Goal: Task Accomplishment & Management: Complete application form

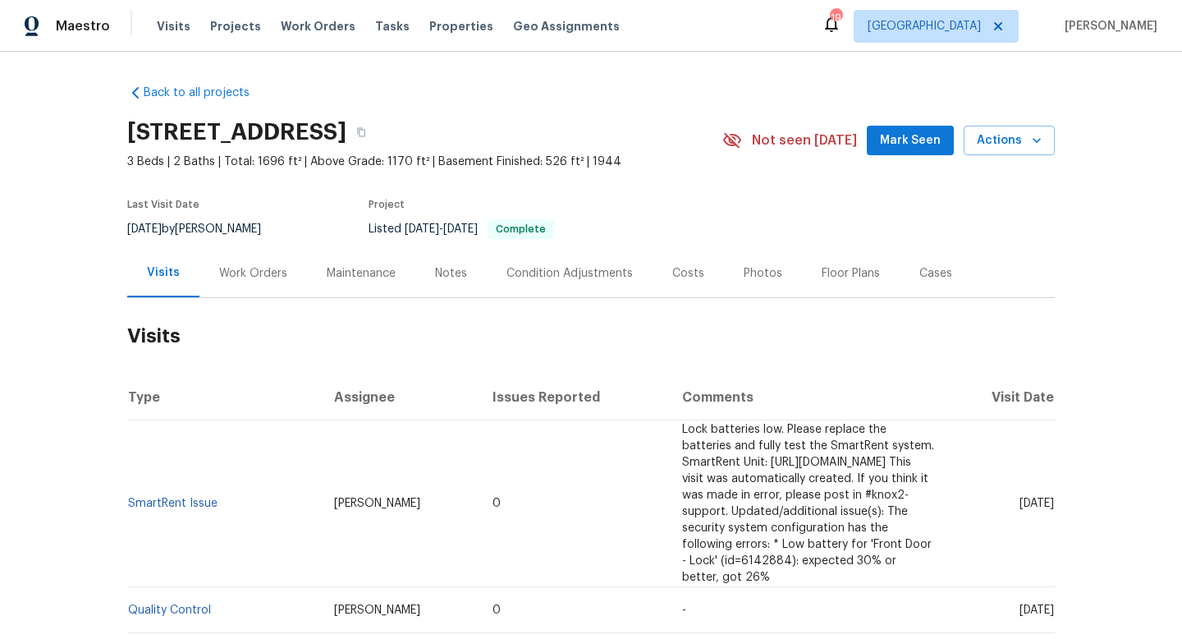
click at [244, 266] on div "Work Orders" at bounding box center [253, 273] width 68 height 16
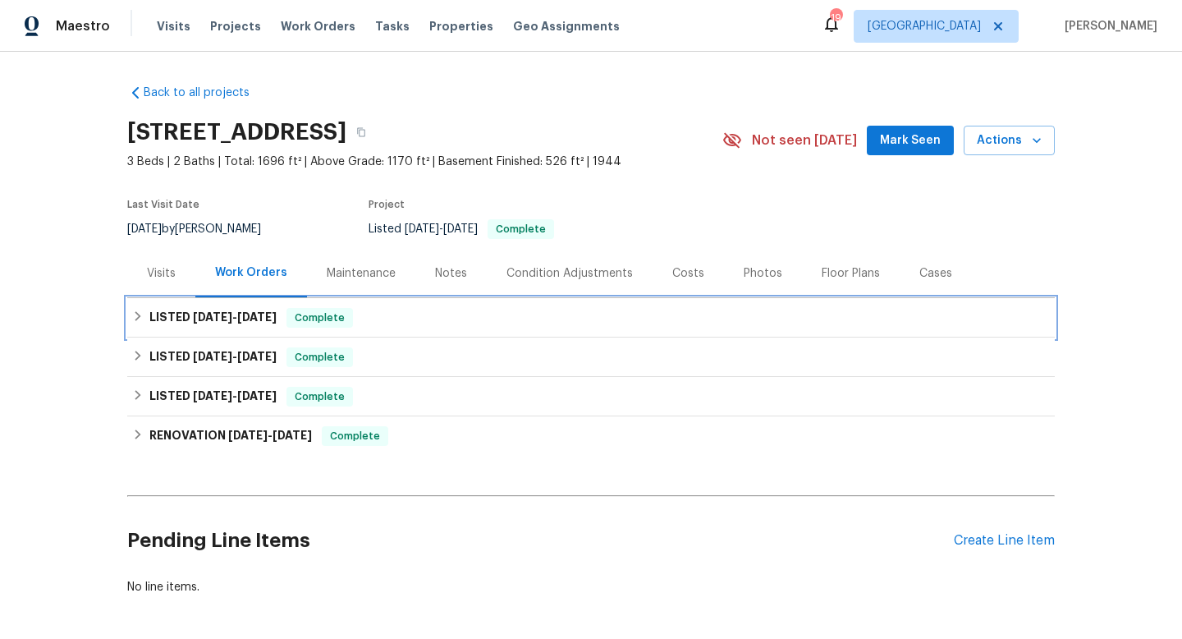
click at [204, 327] on h6 "LISTED 8/10/25 - 8/10/25" at bounding box center [212, 318] width 127 height 20
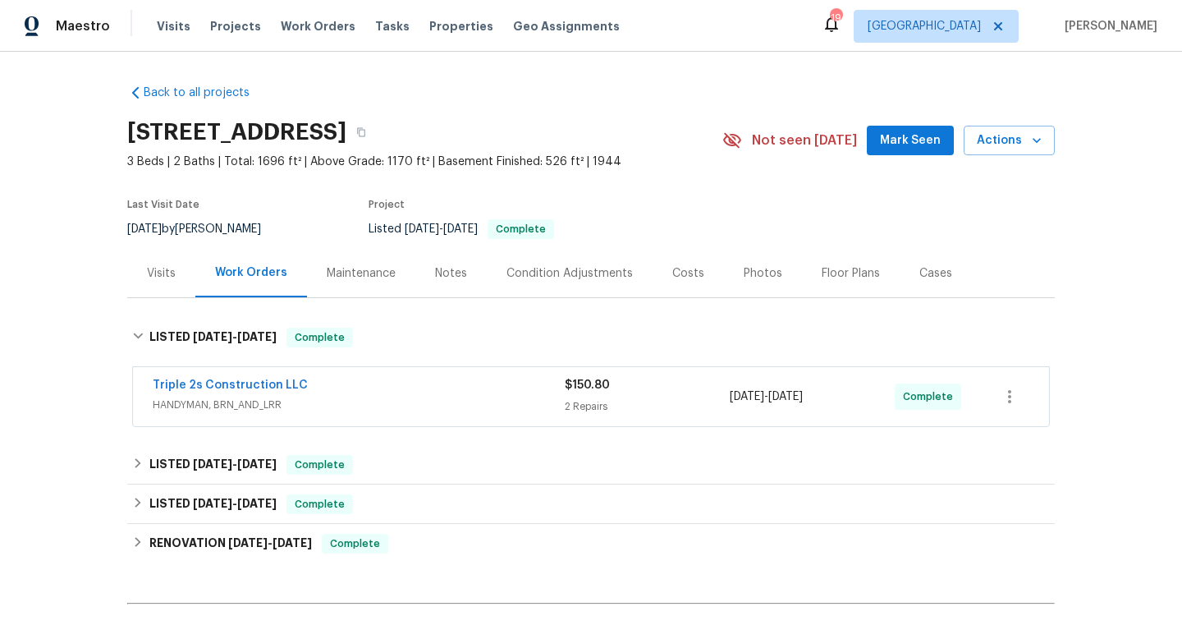
click at [434, 402] on span "HANDYMAN, BRN_AND_LRR" at bounding box center [359, 405] width 412 height 16
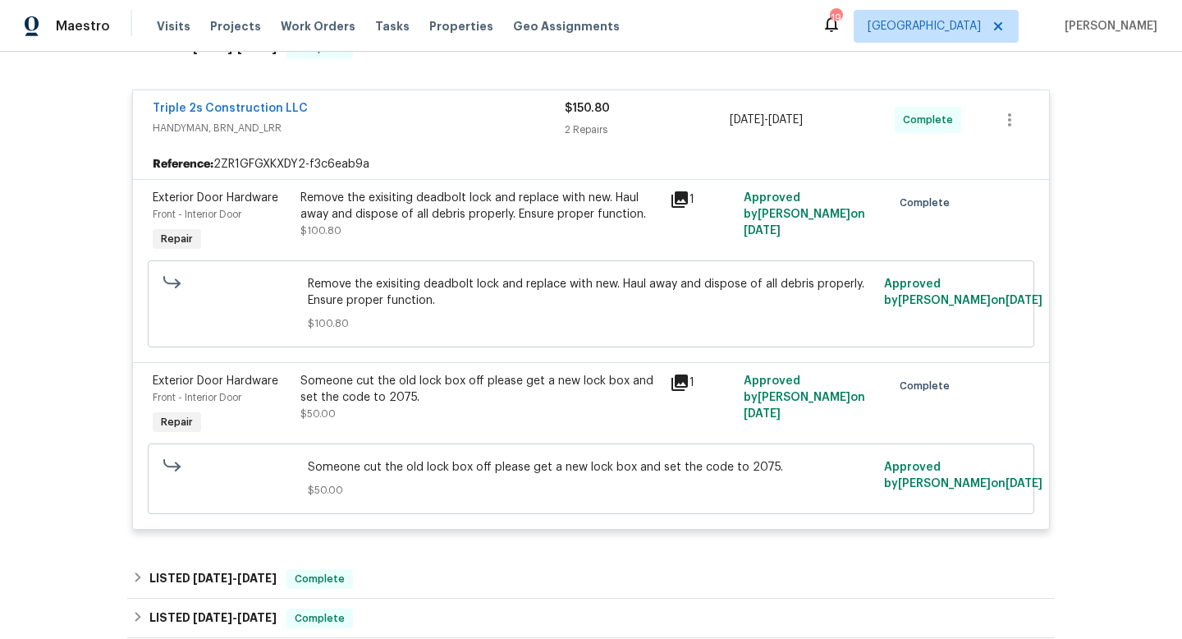
scroll to position [126, 0]
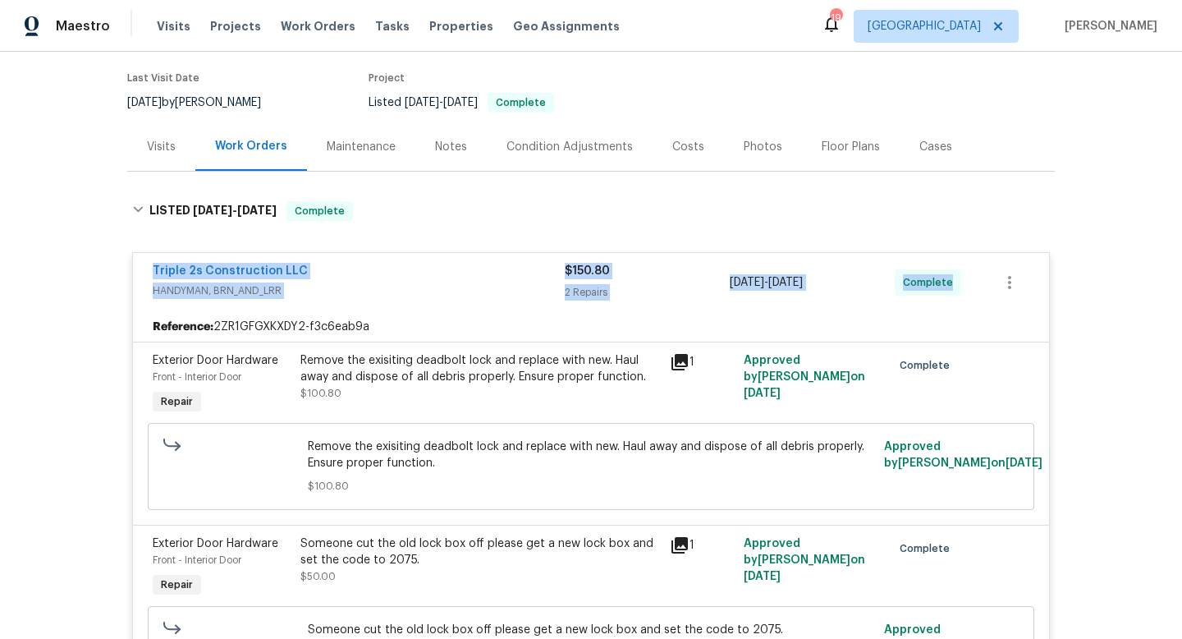
drag, startPoint x: 135, startPoint y: 264, endPoint x: 971, endPoint y: 287, distance: 835.4
click at [975, 289] on div "Triple 2s Construction LLC HANDYMAN, BRN_AND_LRR $150.80 2 Repairs 8/10/2025 - …" at bounding box center [591, 282] width 916 height 59
copy div "Triple 2s Construction LLC HANDYMAN, BRN_AND_LRR $150.80 2 Repairs 8/10/2025 - …"
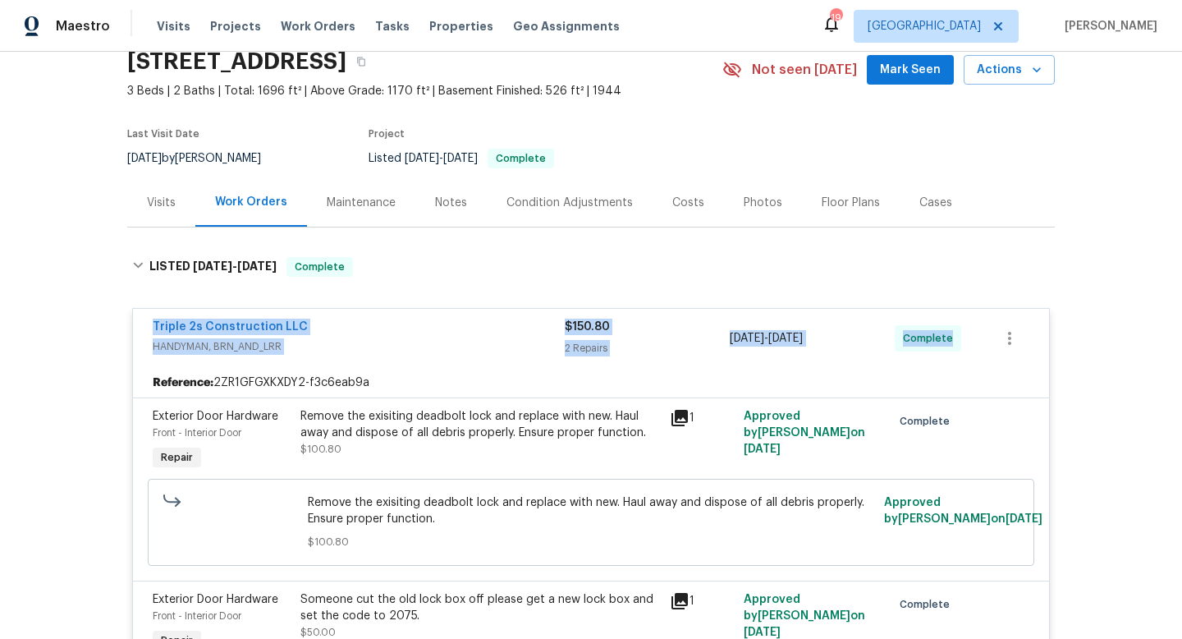
scroll to position [0, 0]
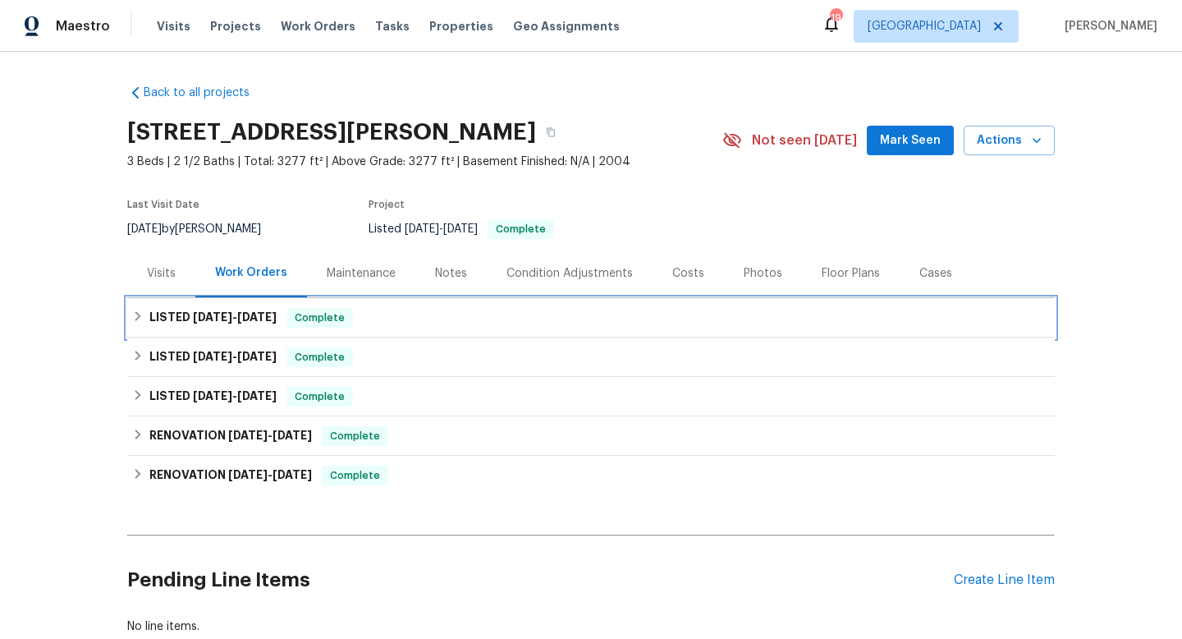
click at [261, 321] on span "7/21/25" at bounding box center [256, 316] width 39 height 11
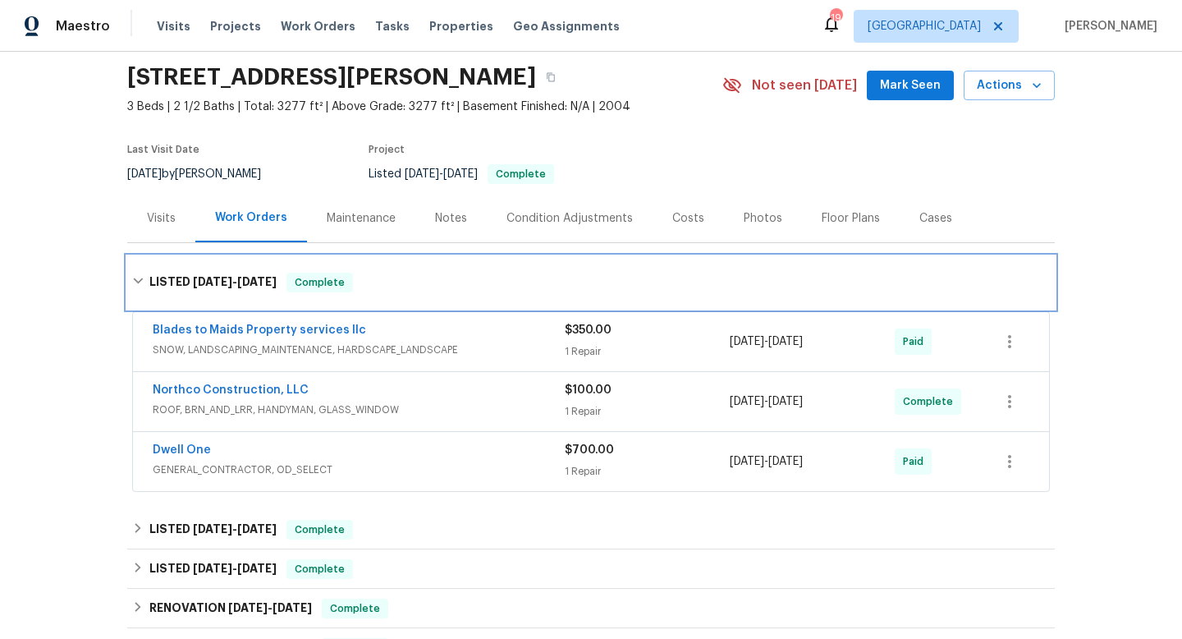
scroll to position [61, 0]
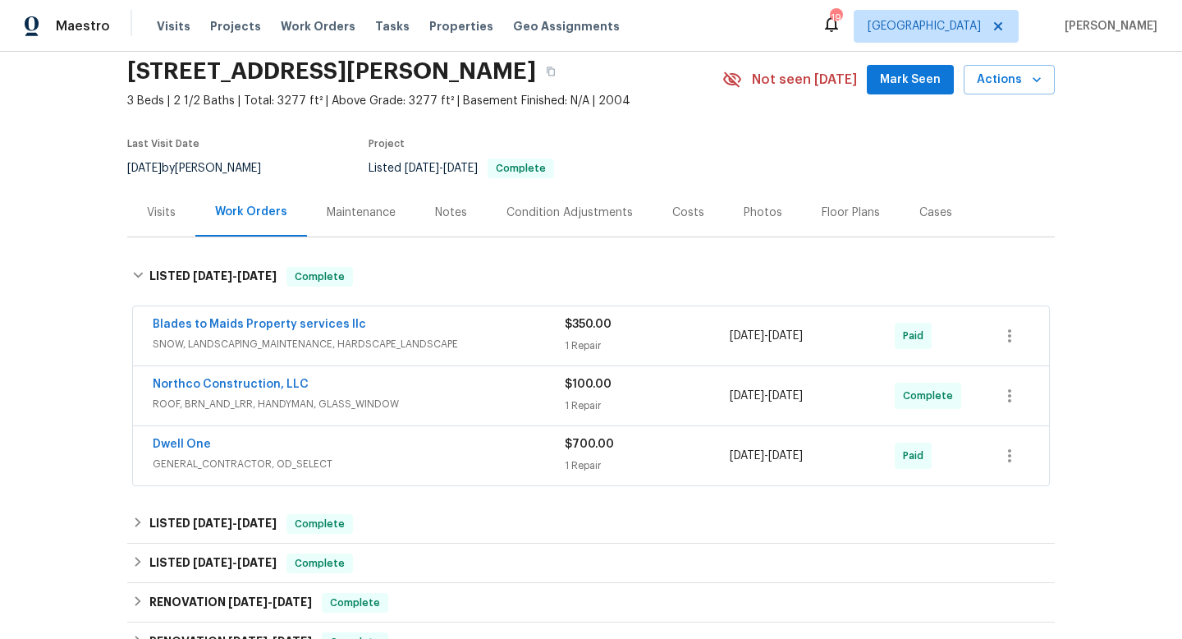
click at [164, 213] on div "Visits" at bounding box center [161, 212] width 29 height 16
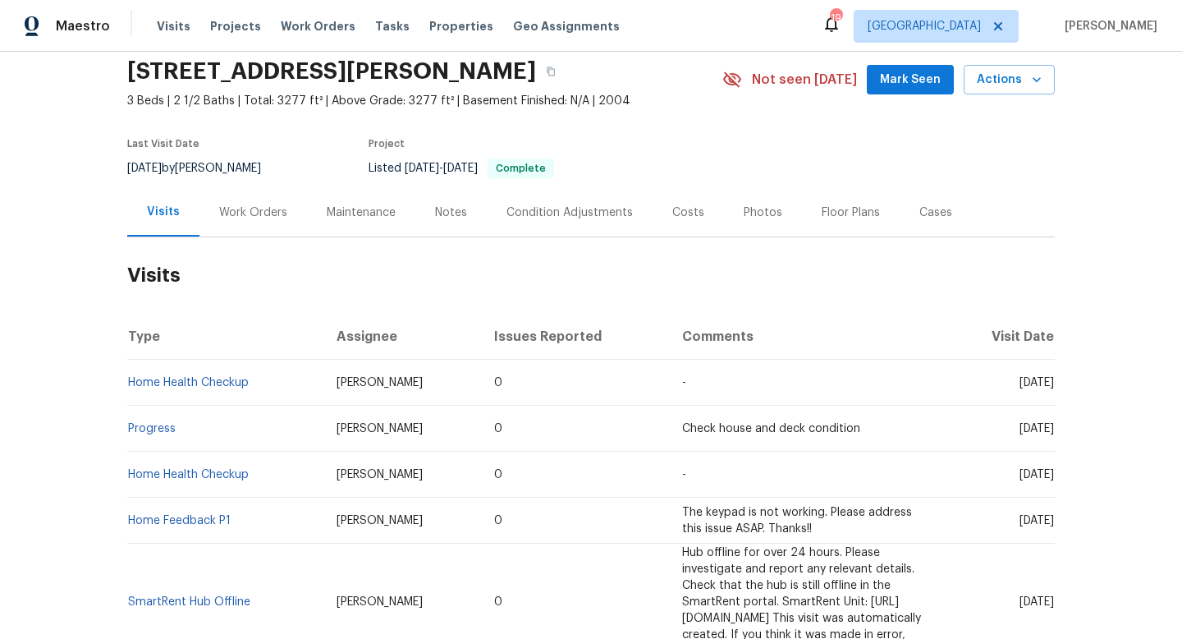
click at [944, 206] on div "Cases" at bounding box center [936, 212] width 72 height 48
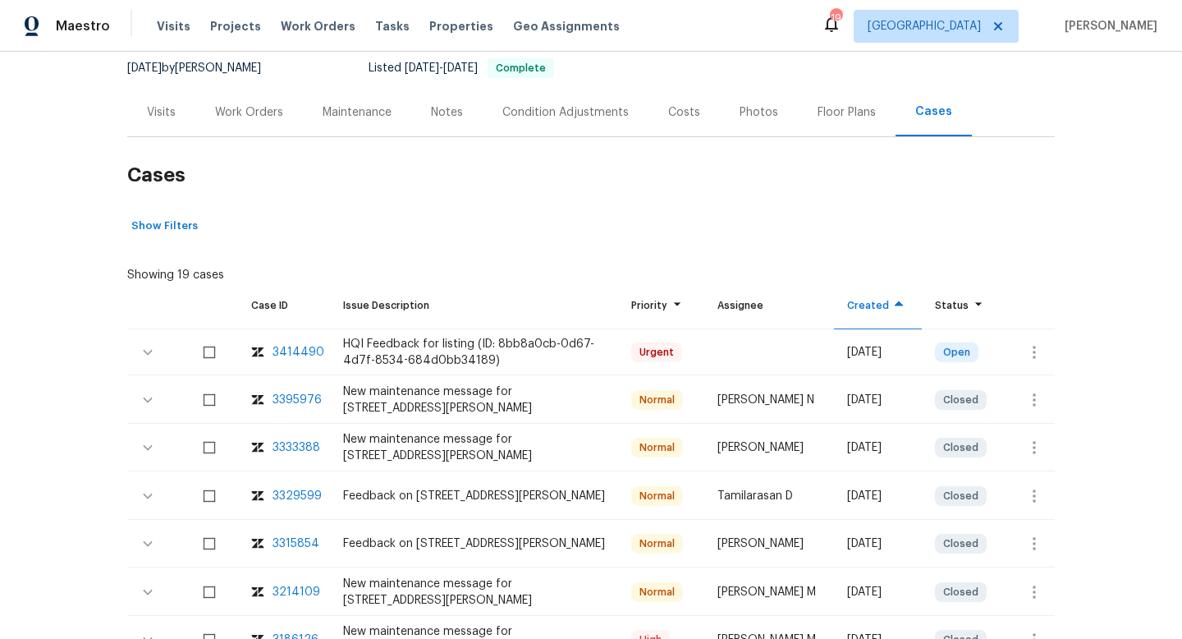
scroll to position [236, 0]
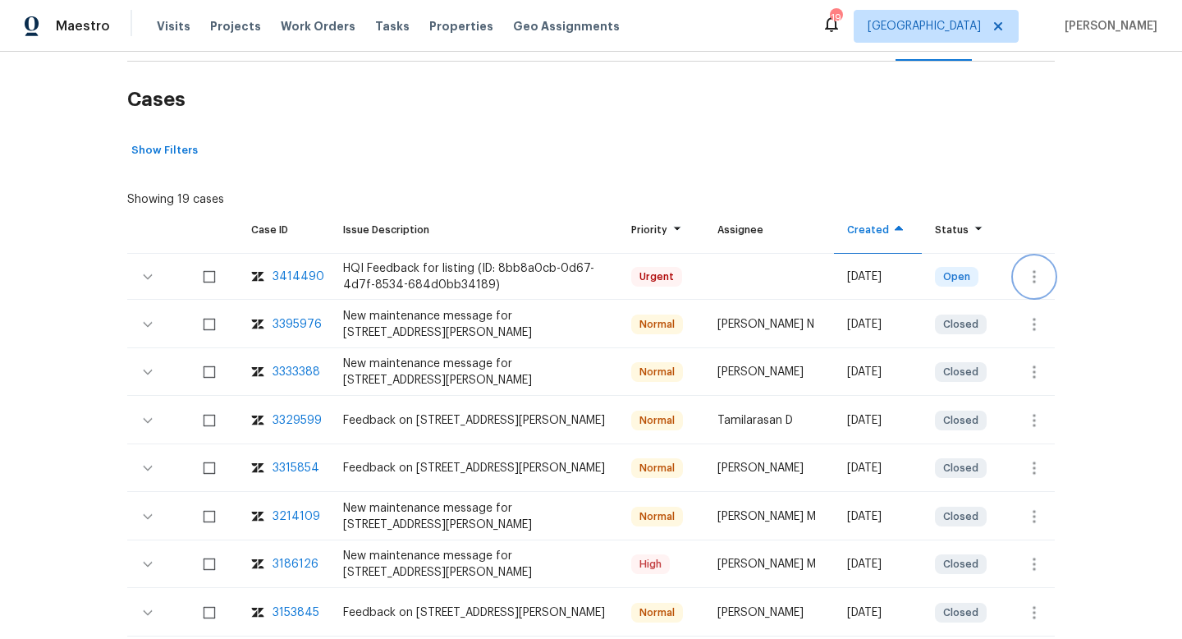
click at [1028, 272] on icon "button" at bounding box center [1035, 277] width 20 height 20
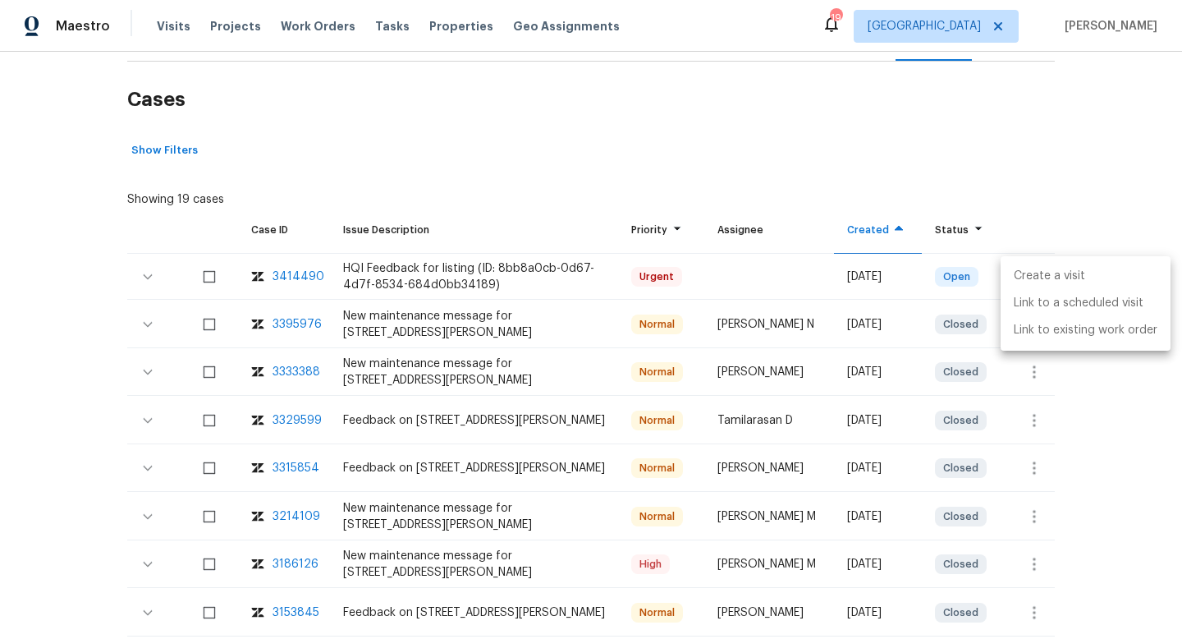
click at [1024, 277] on li "Create a visit" at bounding box center [1086, 276] width 170 height 27
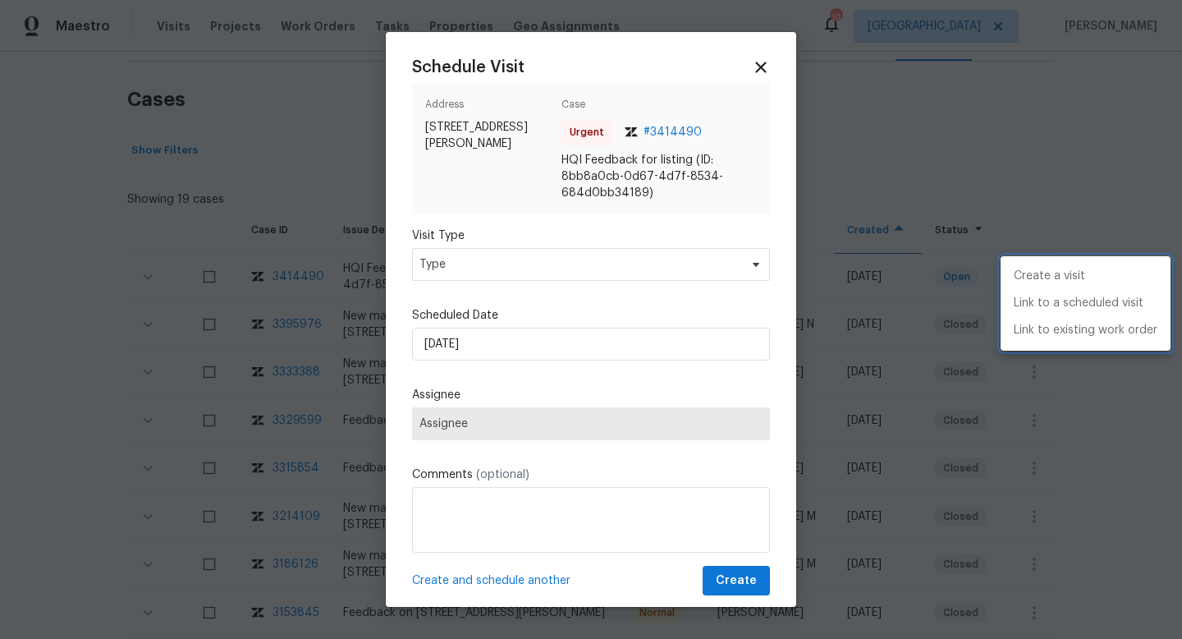
click at [462, 259] on div at bounding box center [591, 319] width 1182 height 639
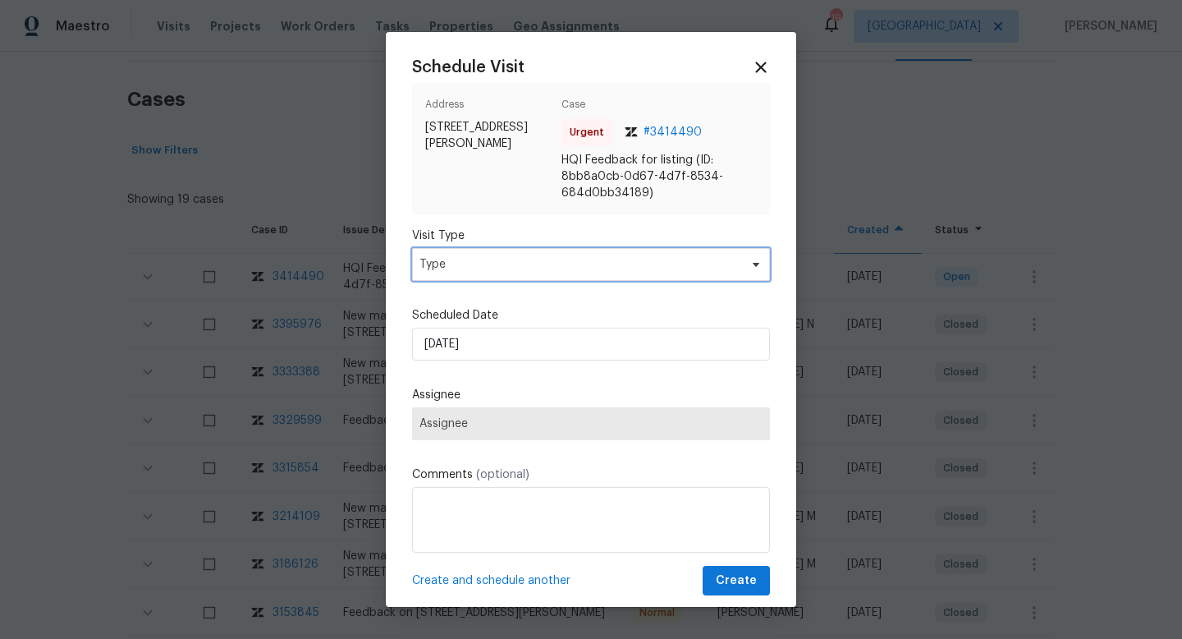
click at [462, 264] on span "Type" at bounding box center [579, 264] width 319 height 16
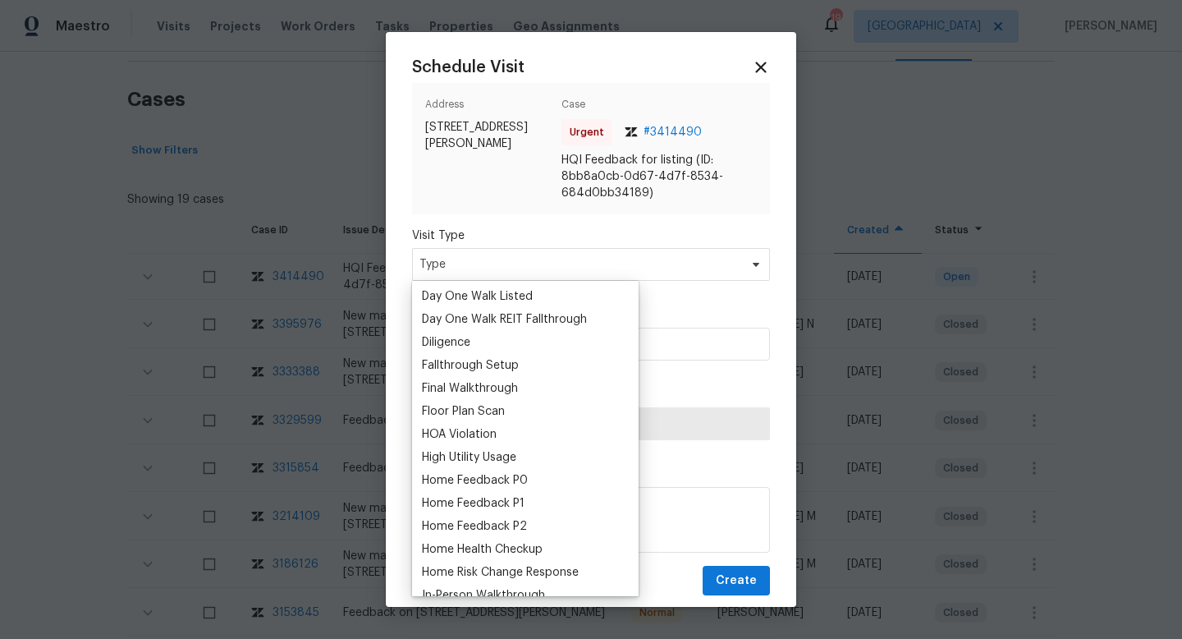
scroll to position [346, 0]
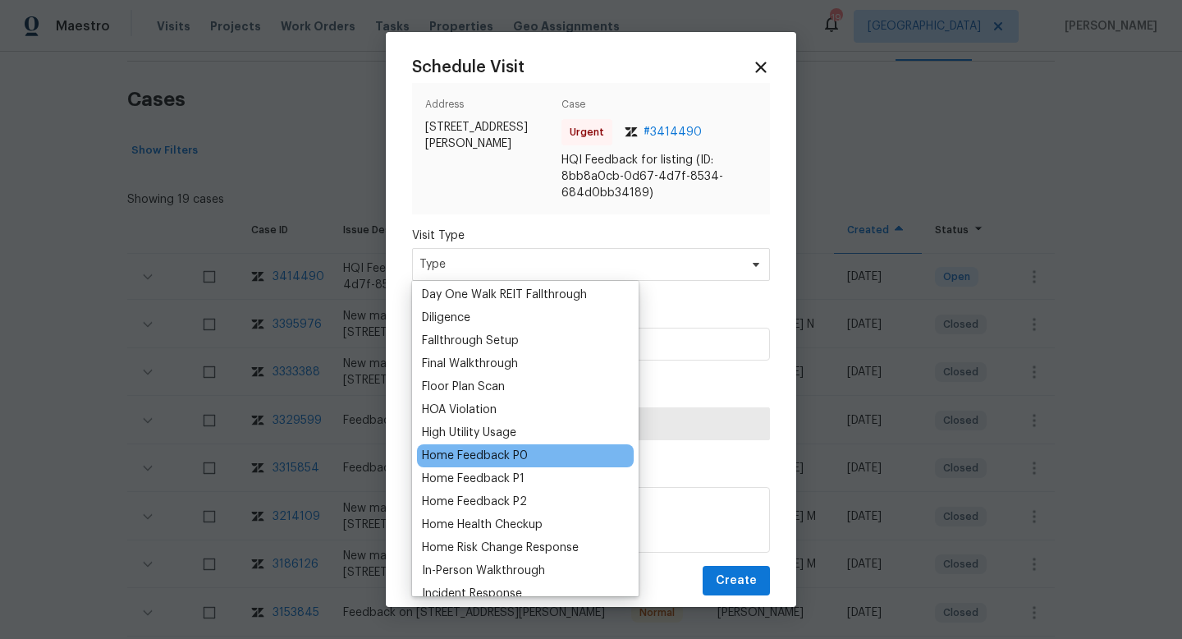
click at [470, 458] on div "Home Feedback P0" at bounding box center [475, 456] width 106 height 16
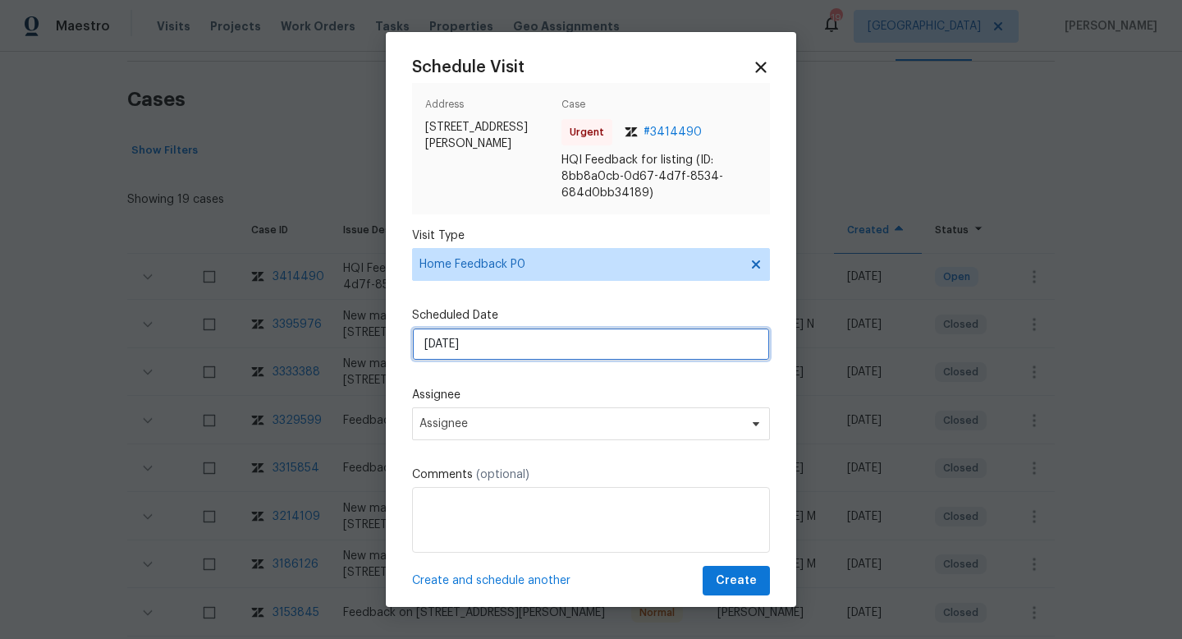
click at [461, 348] on input "14/08/2025" at bounding box center [591, 344] width 358 height 33
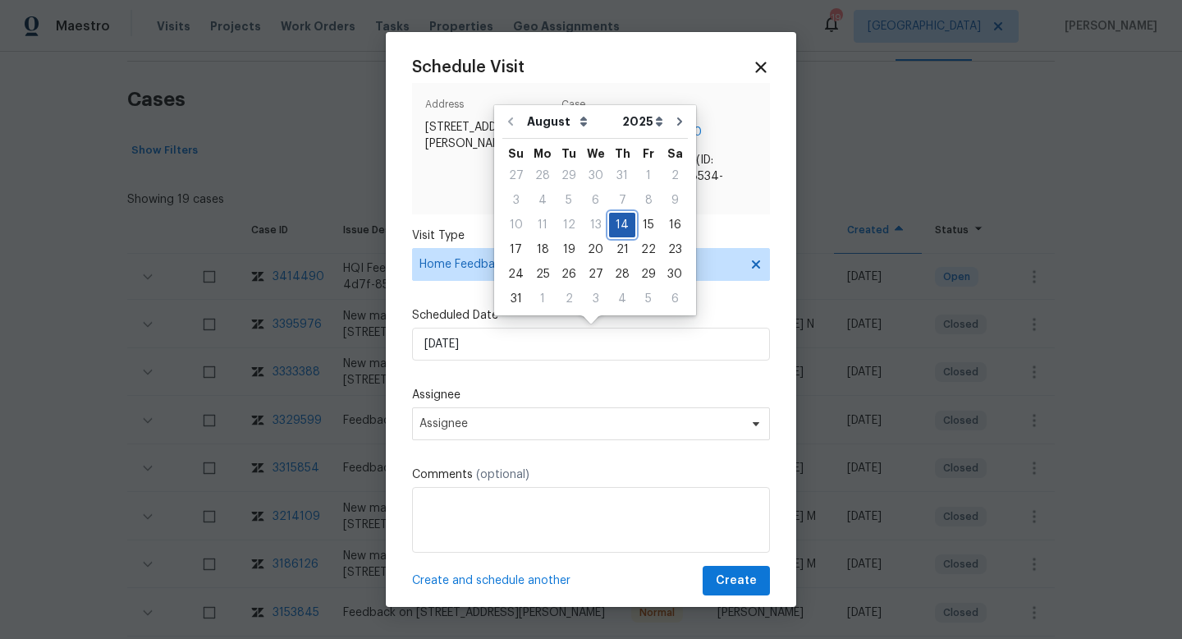
click at [617, 225] on div "14" at bounding box center [622, 224] width 26 height 23
click at [454, 422] on span "Assignee" at bounding box center [581, 423] width 322 height 13
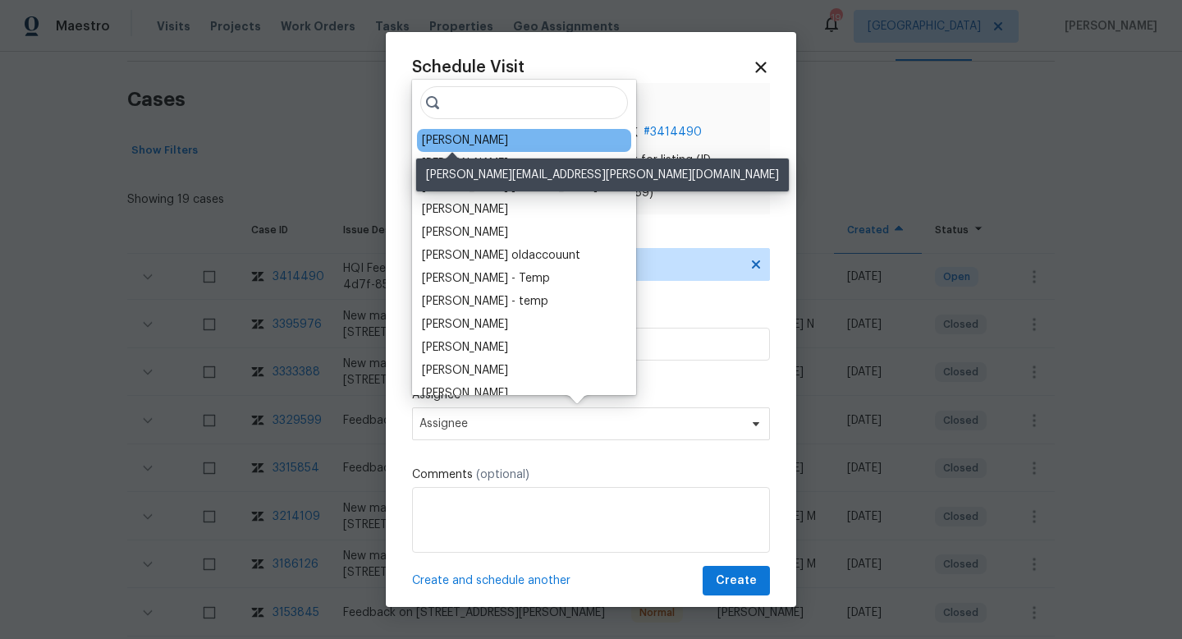
click at [457, 136] on div "Ken Nelson" at bounding box center [465, 140] width 86 height 16
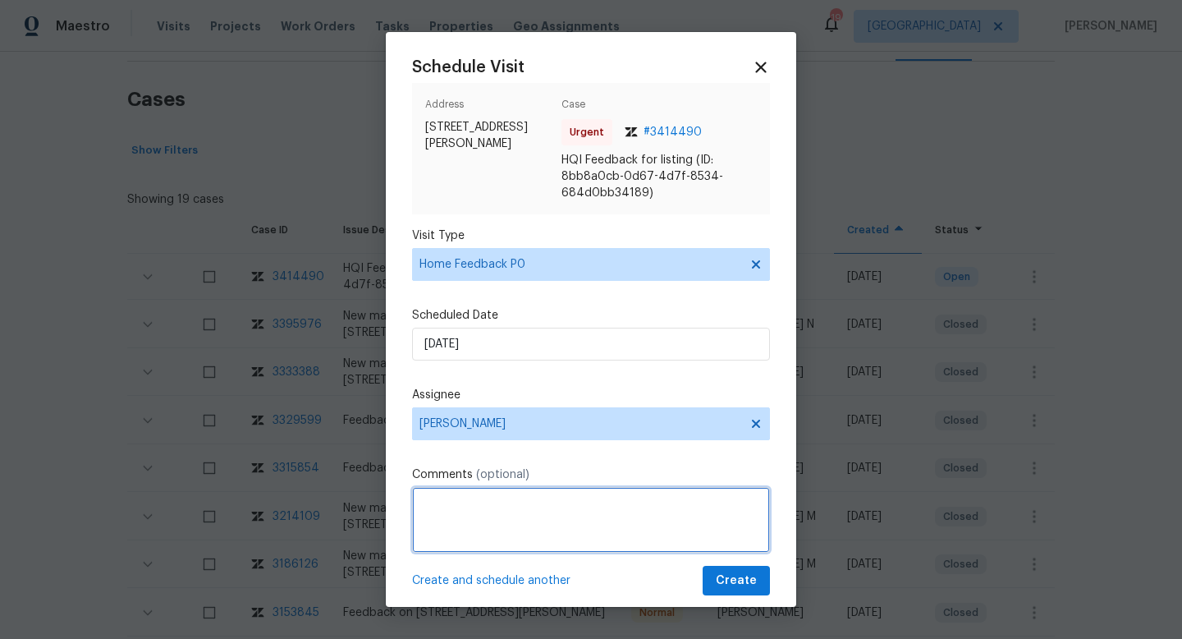
click at [450, 521] on textarea at bounding box center [591, 520] width 358 height 66
paste textarea "Neighbor texted this morning that the home was left wide open - key in the lock…"
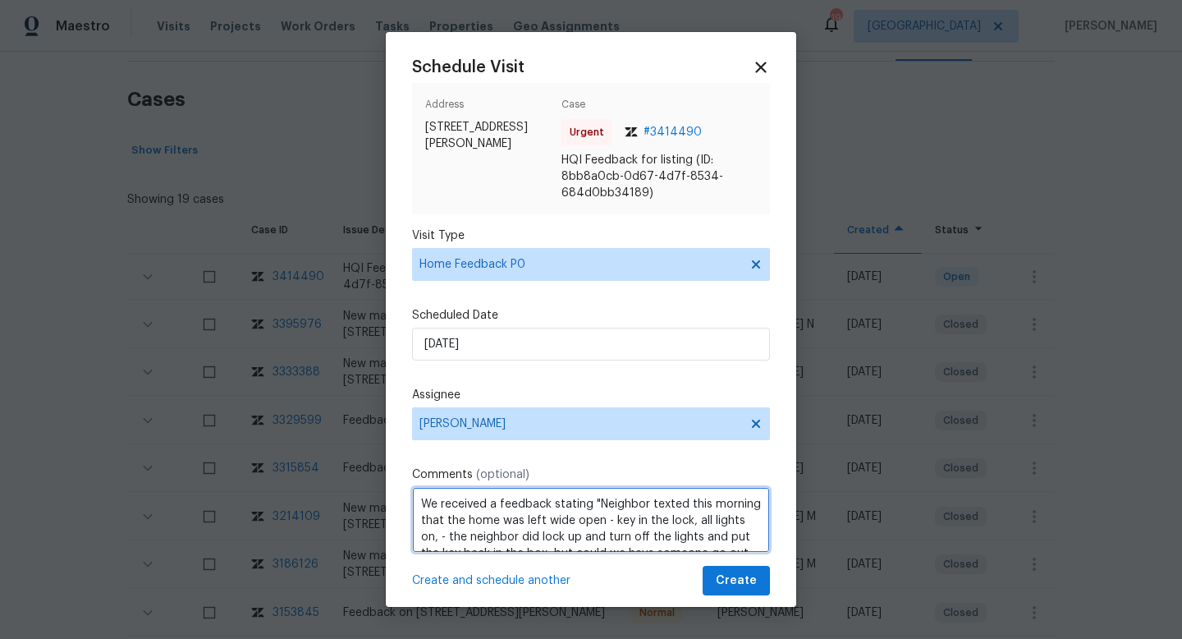
scroll to position [40, 0]
type textarea "We received a feedback stating "Neighbor texted this morning that the home was …"
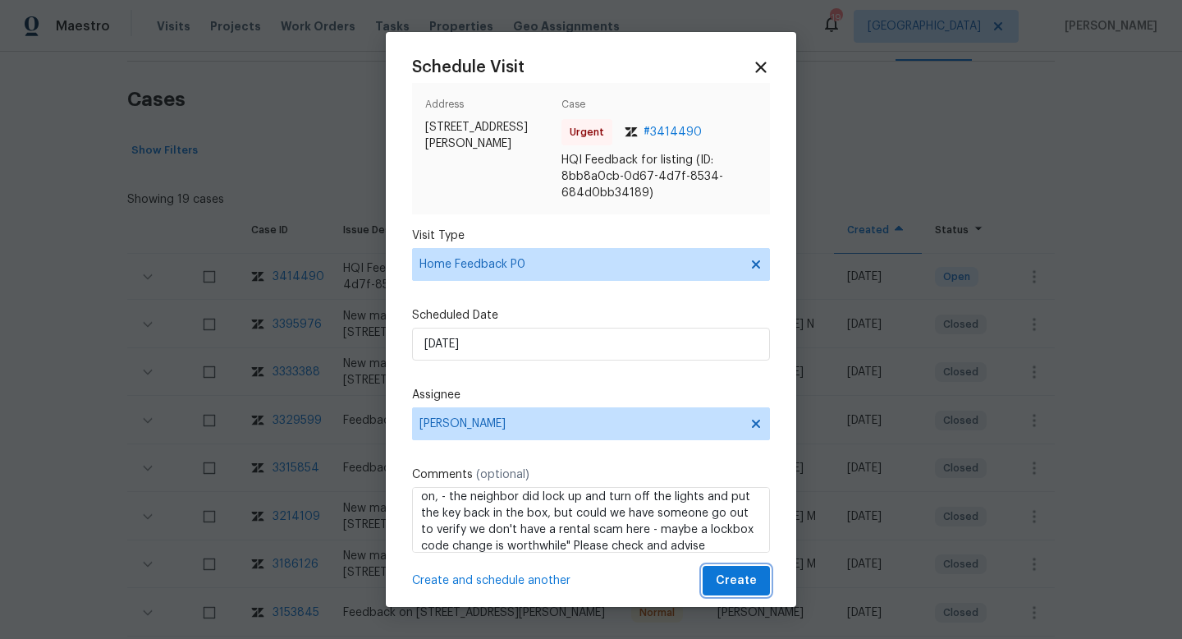
click at [732, 588] on span "Create" at bounding box center [736, 581] width 41 height 21
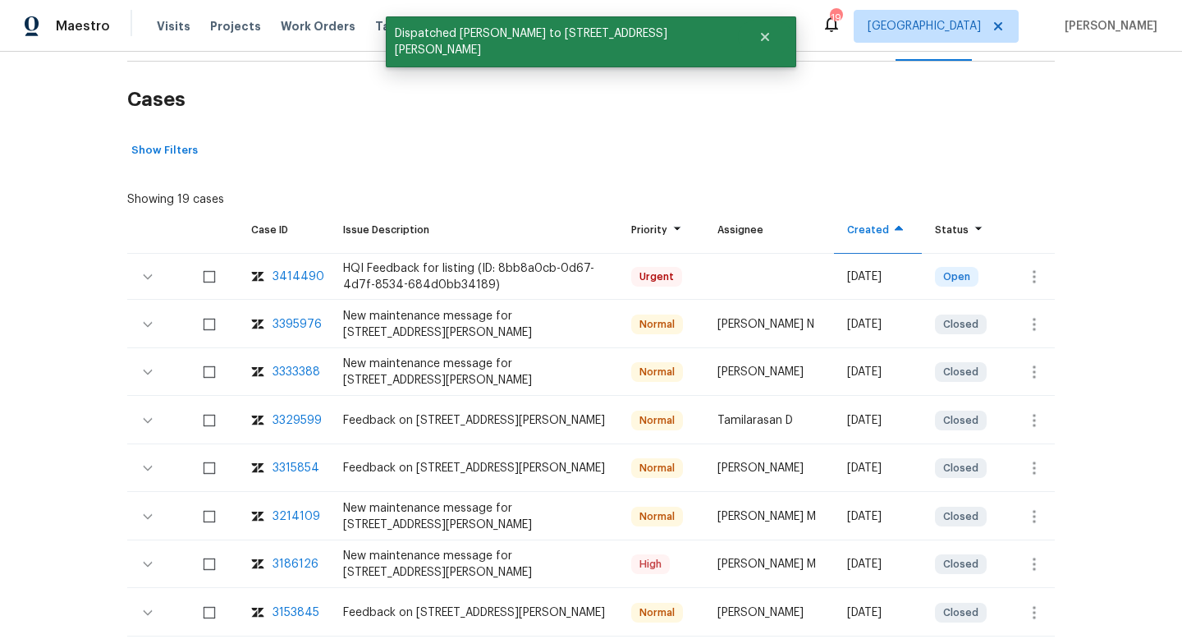
scroll to position [99, 0]
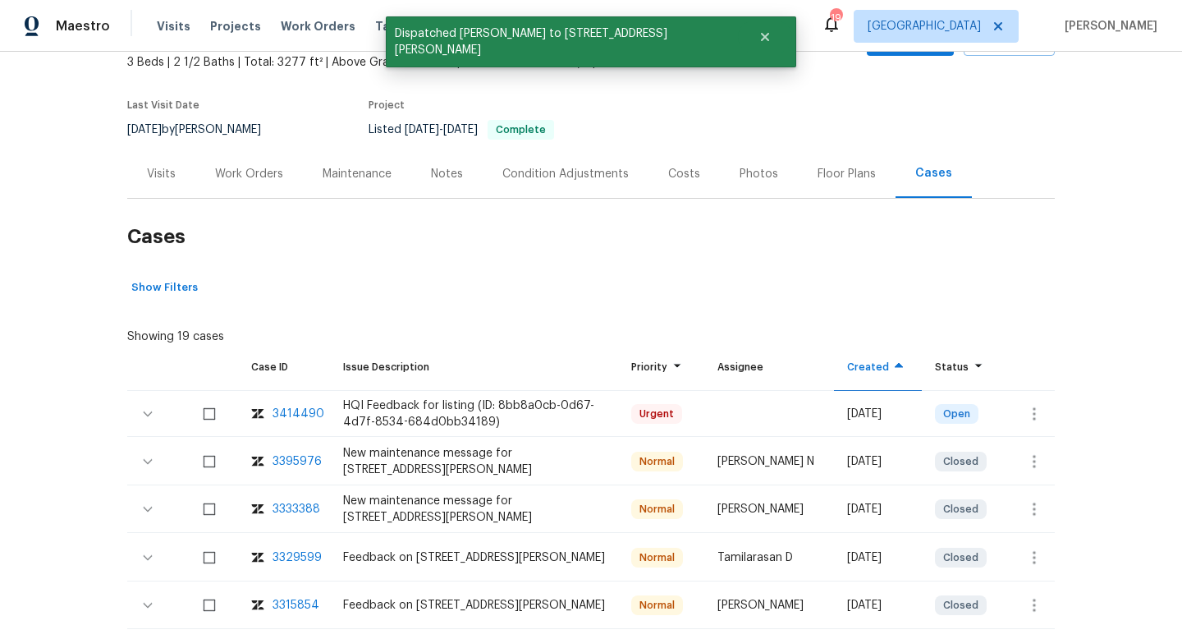
click at [161, 183] on div "Visits" at bounding box center [161, 173] width 68 height 48
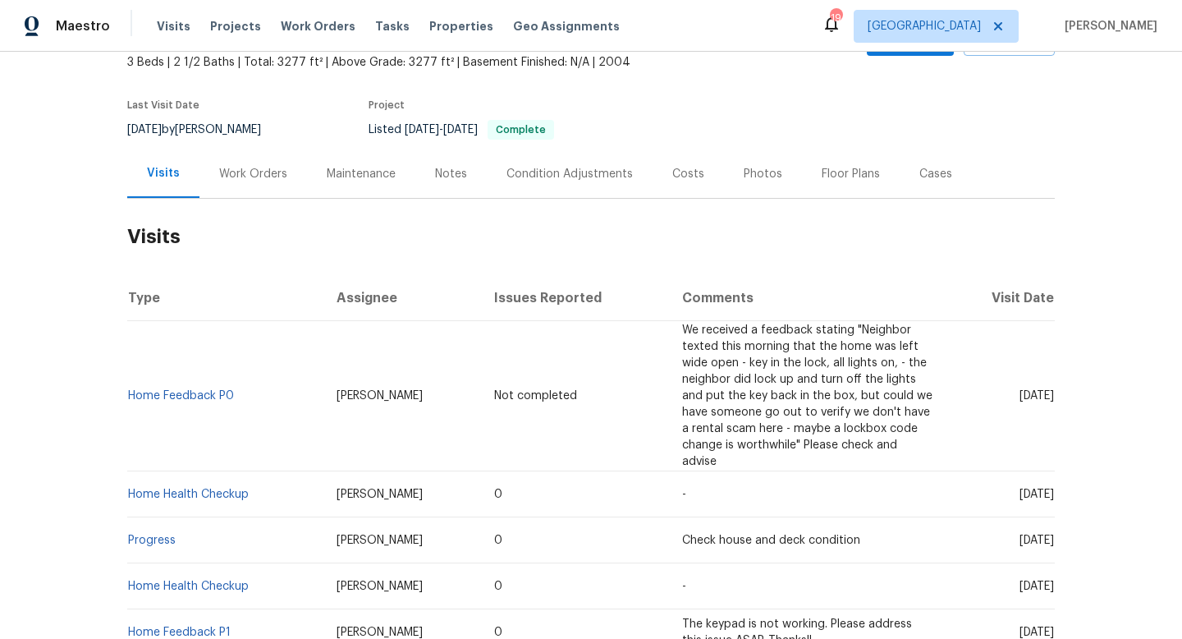
click at [226, 131] on div "8/7/2025 by Jeffrey Lenz" at bounding box center [204, 130] width 154 height 20
copy div "8/7/2025 by Jeffrey Lenz"
click at [246, 170] on div "Work Orders" at bounding box center [253, 174] width 68 height 16
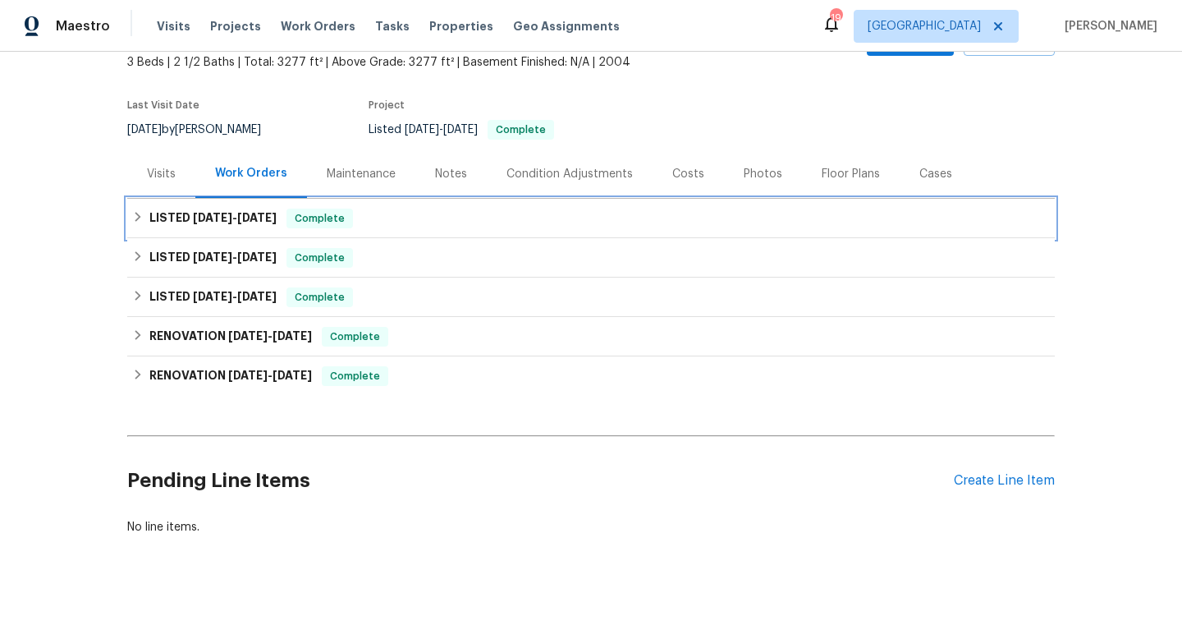
click at [238, 213] on span "7/12/25 - 7/21/25" at bounding box center [235, 217] width 84 height 11
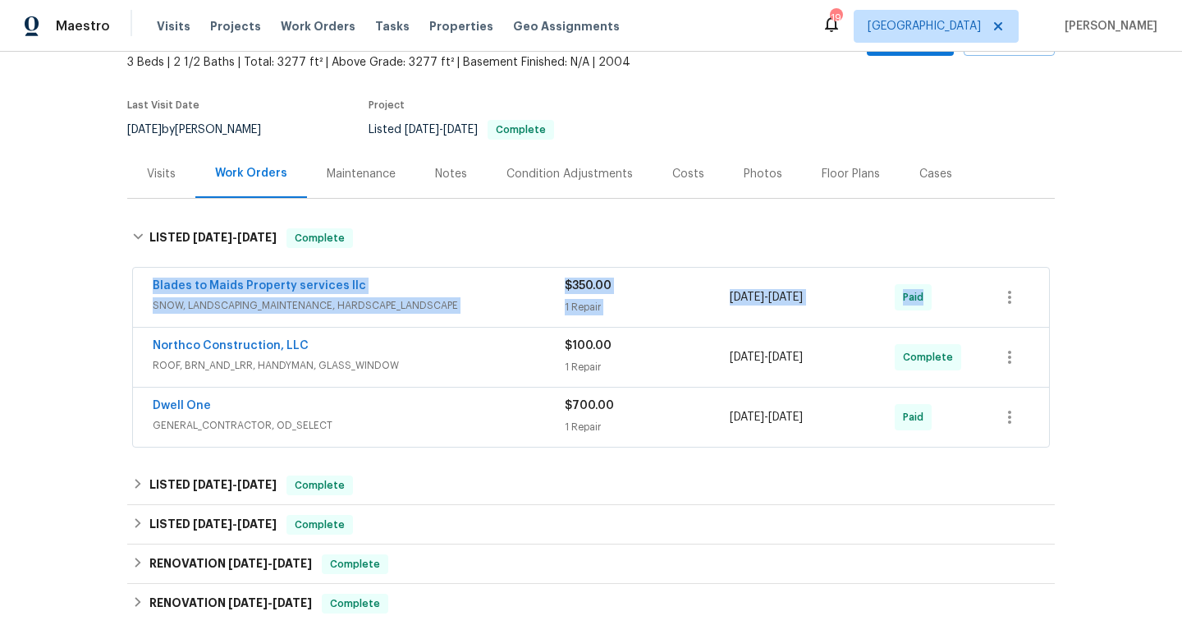
drag, startPoint x: 140, startPoint y: 276, endPoint x: 1011, endPoint y: 296, distance: 870.6
click at [1011, 296] on div "Blades to Maids Property services llc SNOW, LANDSCAPING_MAINTENANCE, HARDSCAPE_…" at bounding box center [591, 297] width 916 height 59
copy div "Blades to Maids Property services llc SNOW, LANDSCAPING_MAINTENANCE, HARDSCAPE_…"
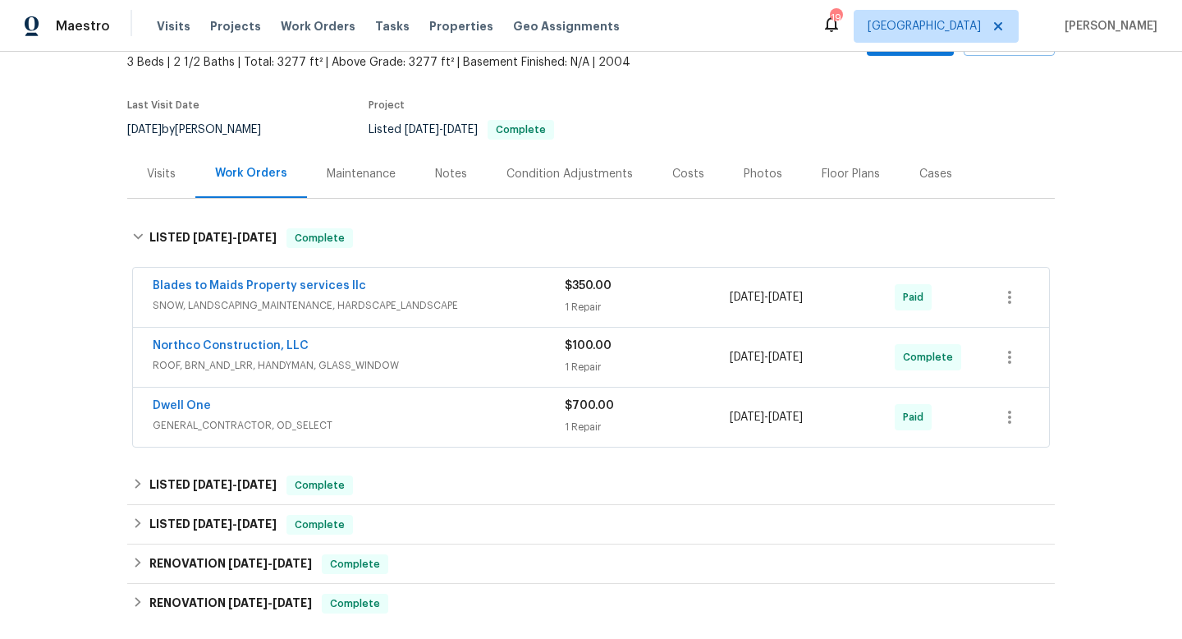
click at [153, 181] on div "Visits" at bounding box center [161, 174] width 29 height 16
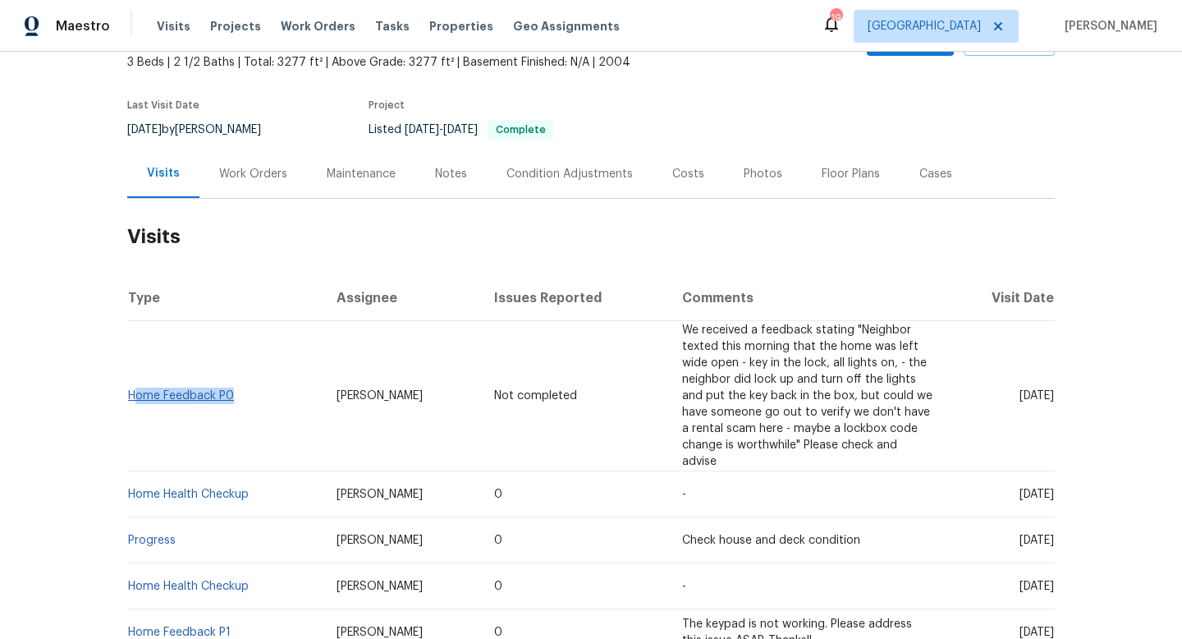
drag, startPoint x: 248, startPoint y: 380, endPoint x: 132, endPoint y: 373, distance: 116.0
click at [132, 373] on td "Home Feedback P0" at bounding box center [225, 396] width 196 height 150
copy link "ome Feedback P0"
click at [74, 333] on div "Back to all projects 14238 Atwood Cir, Rosemount, MN 55068 3 Beds | 2 1/2 Baths…" at bounding box center [591, 345] width 1182 height 587
drag, startPoint x: 242, startPoint y: 382, endPoint x: 131, endPoint y: 375, distance: 111.9
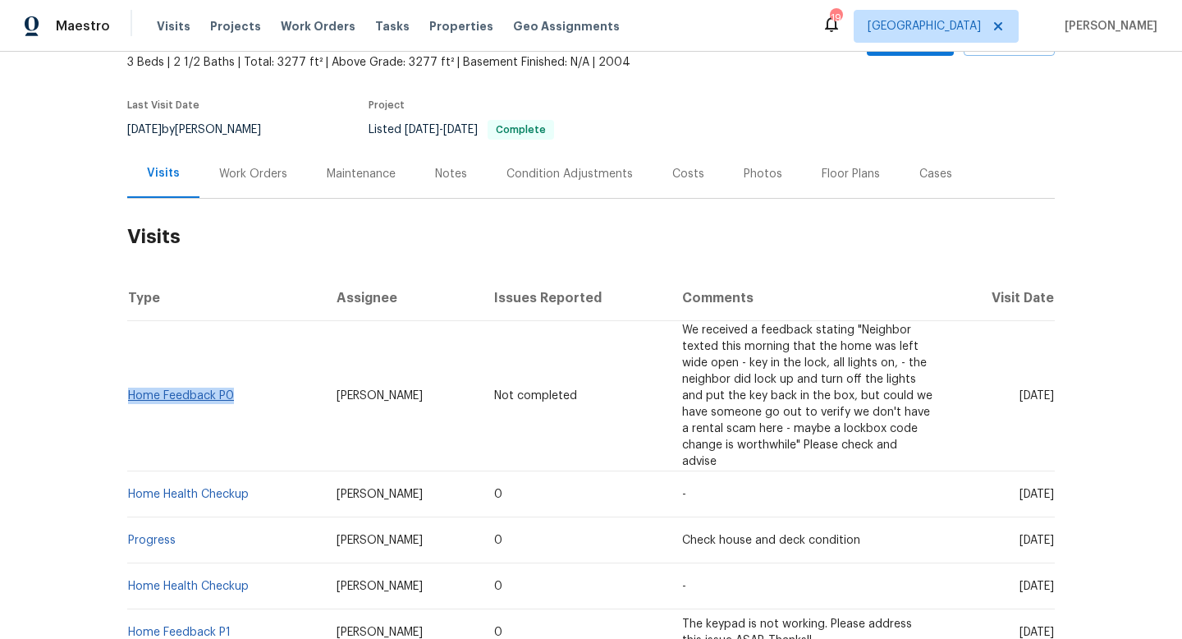
click at [131, 376] on td "Home Feedback P0" at bounding box center [225, 396] width 196 height 150
copy link "Home Feedback P0"
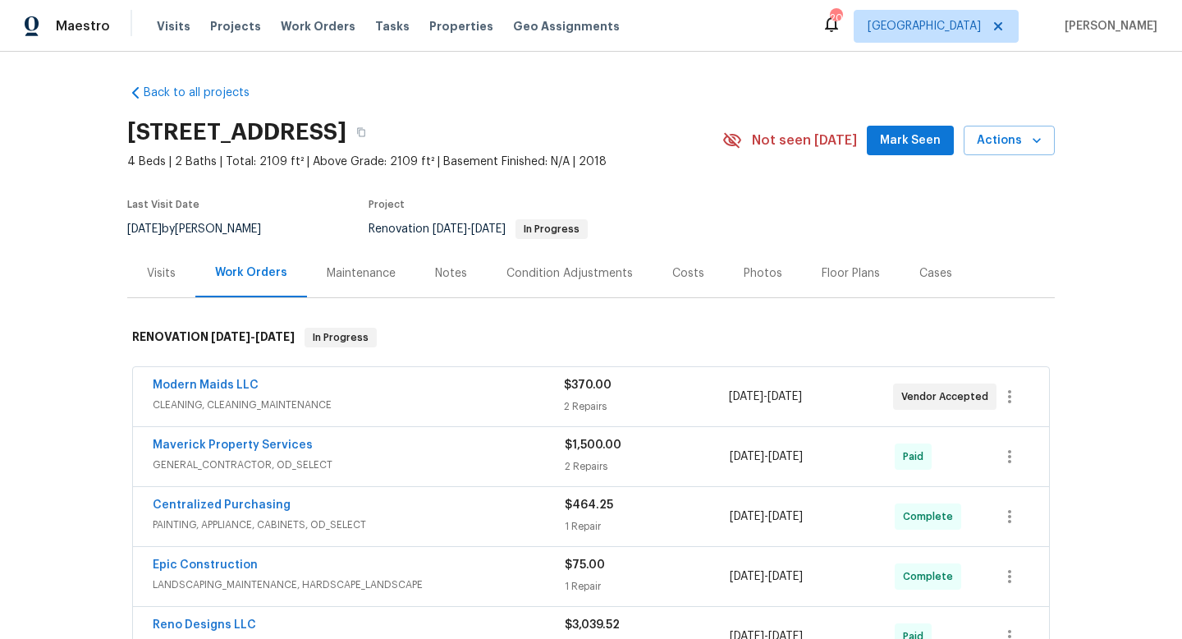
scroll to position [40, 0]
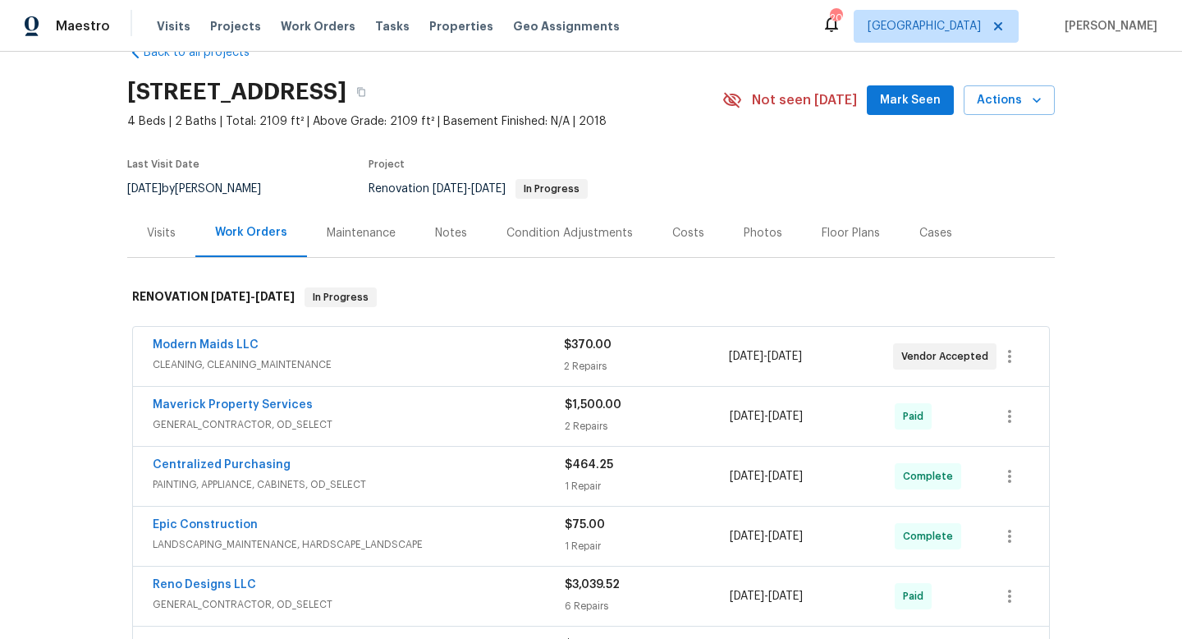
click at [470, 355] on div "Modern Maids LLC" at bounding box center [358, 347] width 411 height 20
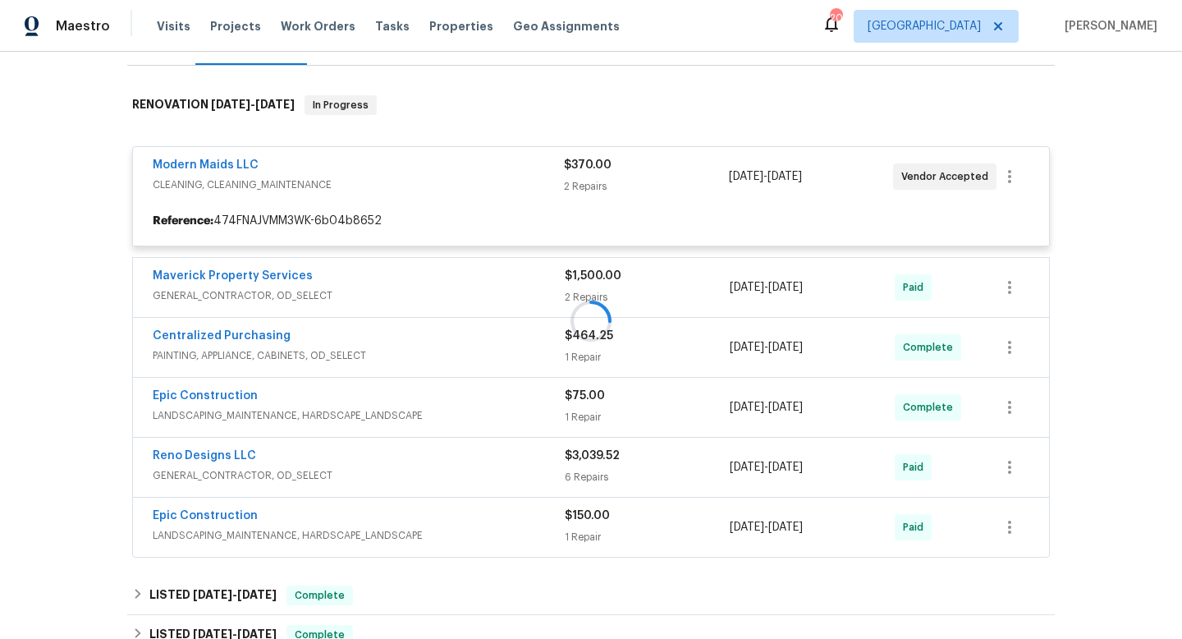
scroll to position [239, 0]
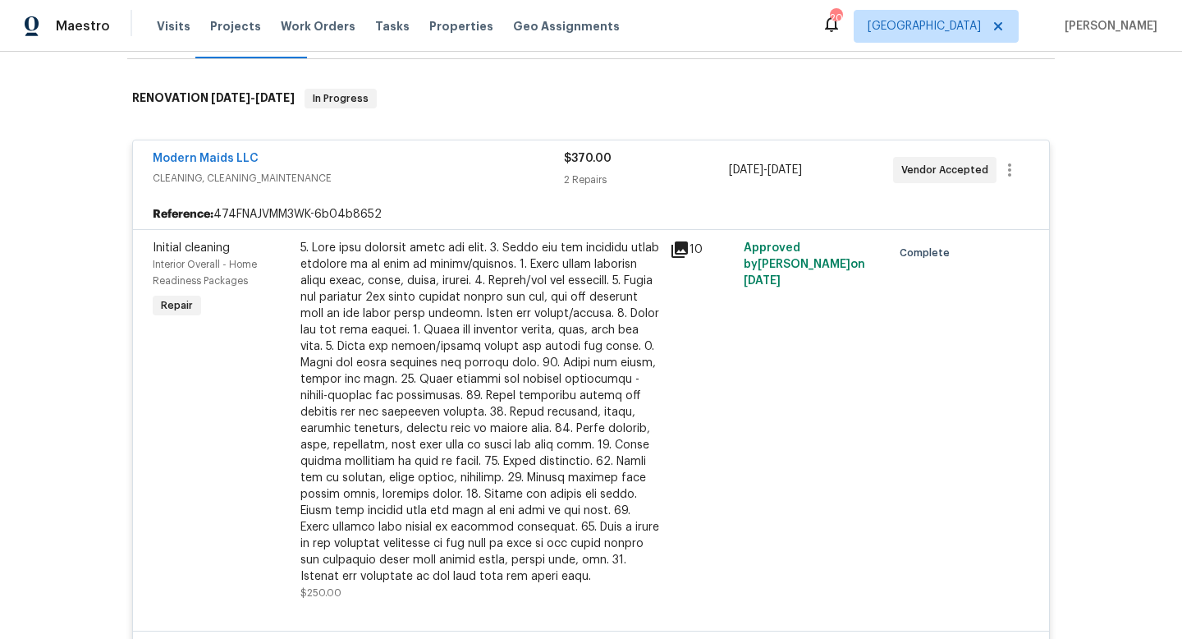
click at [663, 273] on div "$250.00" at bounding box center [481, 420] width 370 height 371
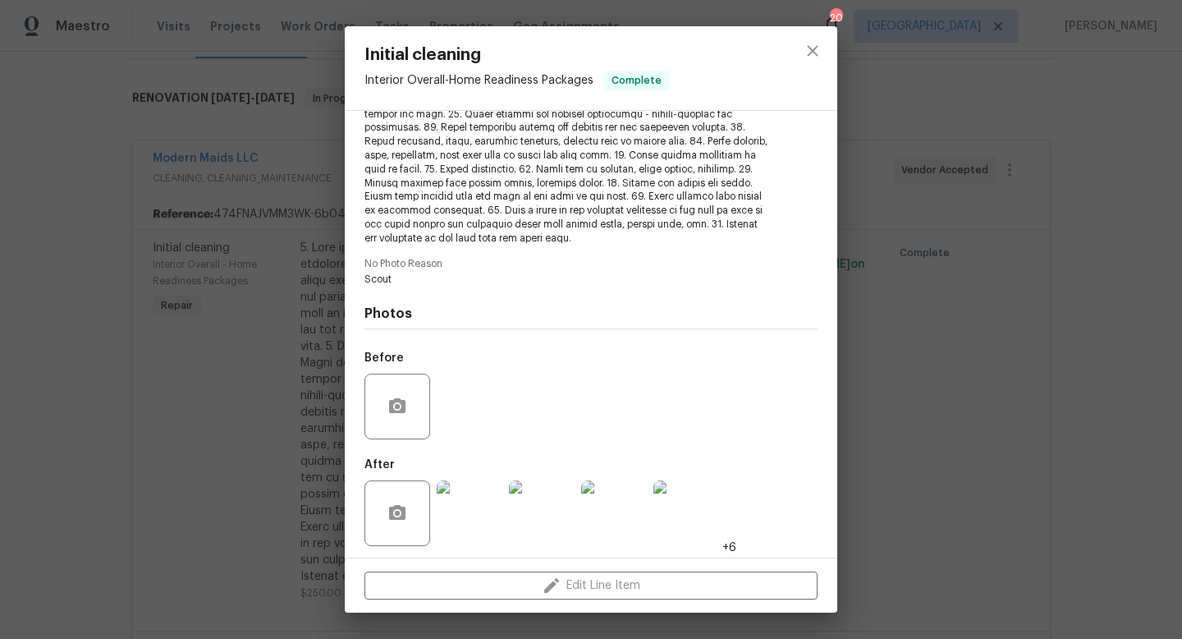
scroll to position [282, 0]
click at [930, 333] on div "Initial cleaning Interior Overall - Home Readiness Packages Complete Vendor Mod…" at bounding box center [591, 319] width 1182 height 639
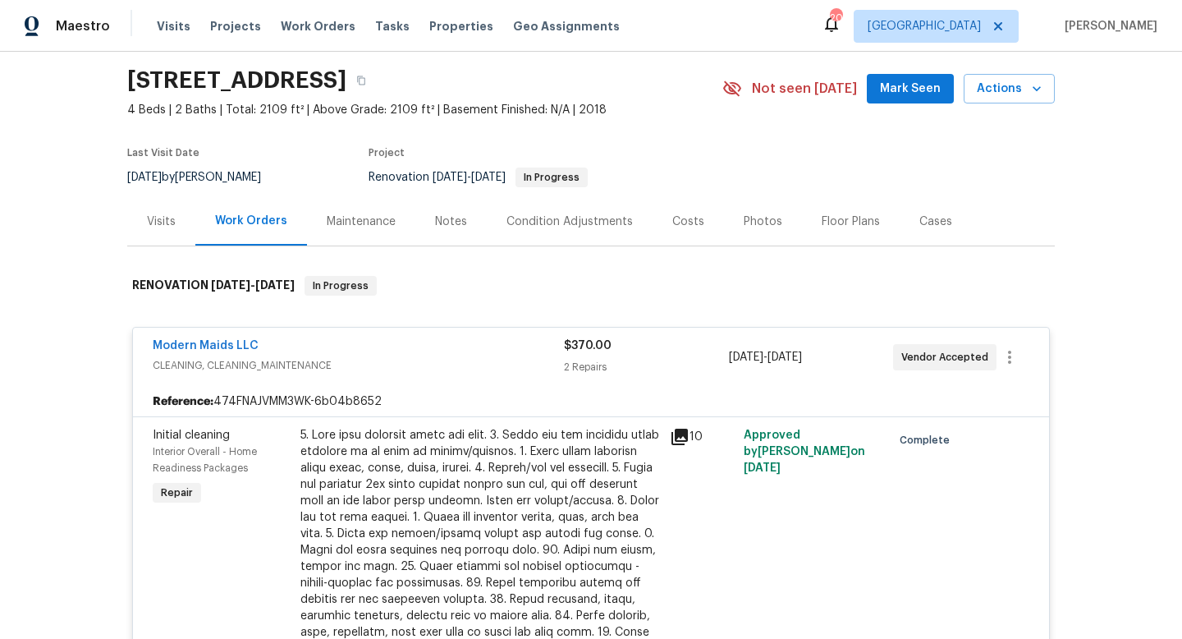
scroll to position [18, 0]
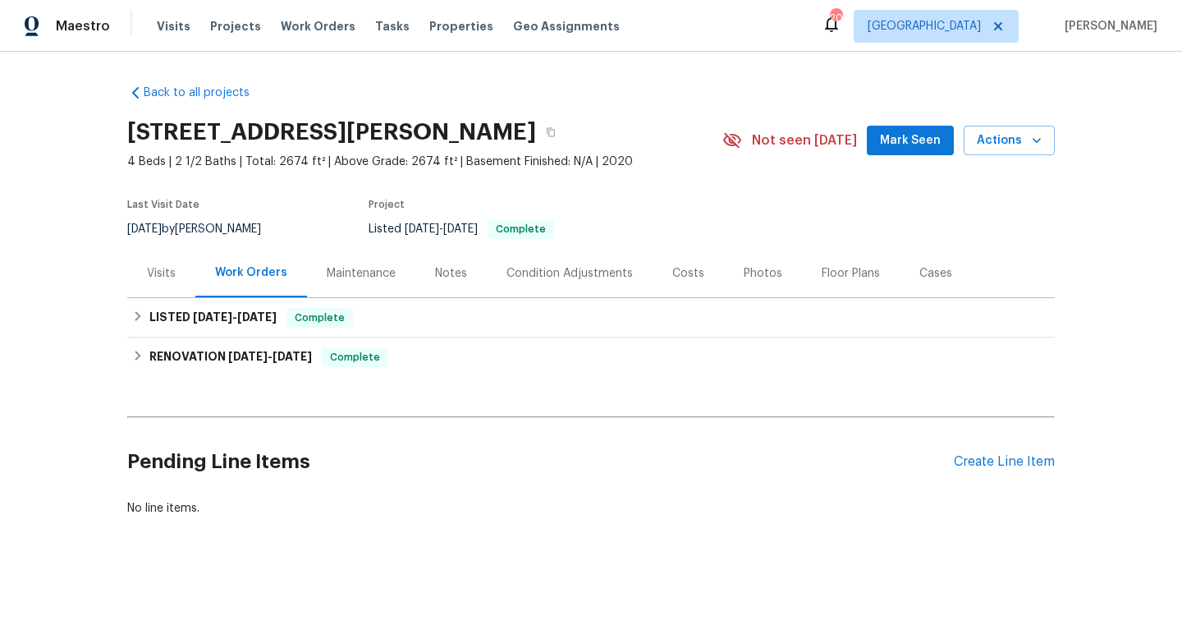
click at [254, 230] on div "4/22/2025 by Frederick Gilbert" at bounding box center [204, 229] width 154 height 20
copy div "4/22/2025 by Frederick Gilbert"
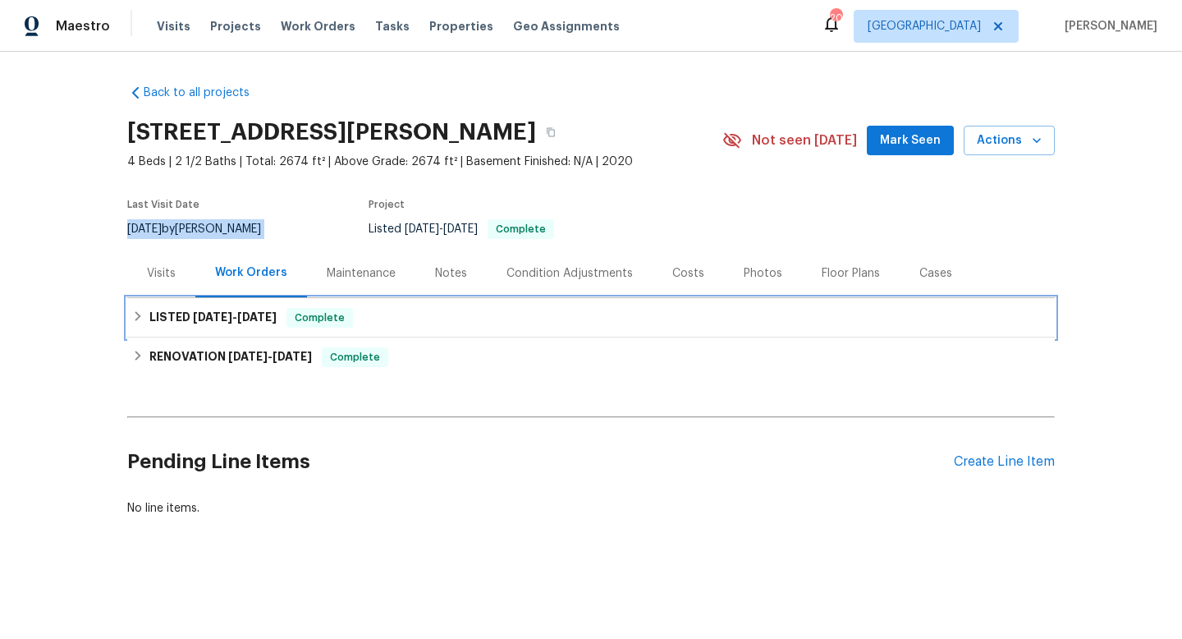
click at [232, 319] on span "[DATE]" at bounding box center [212, 316] width 39 height 11
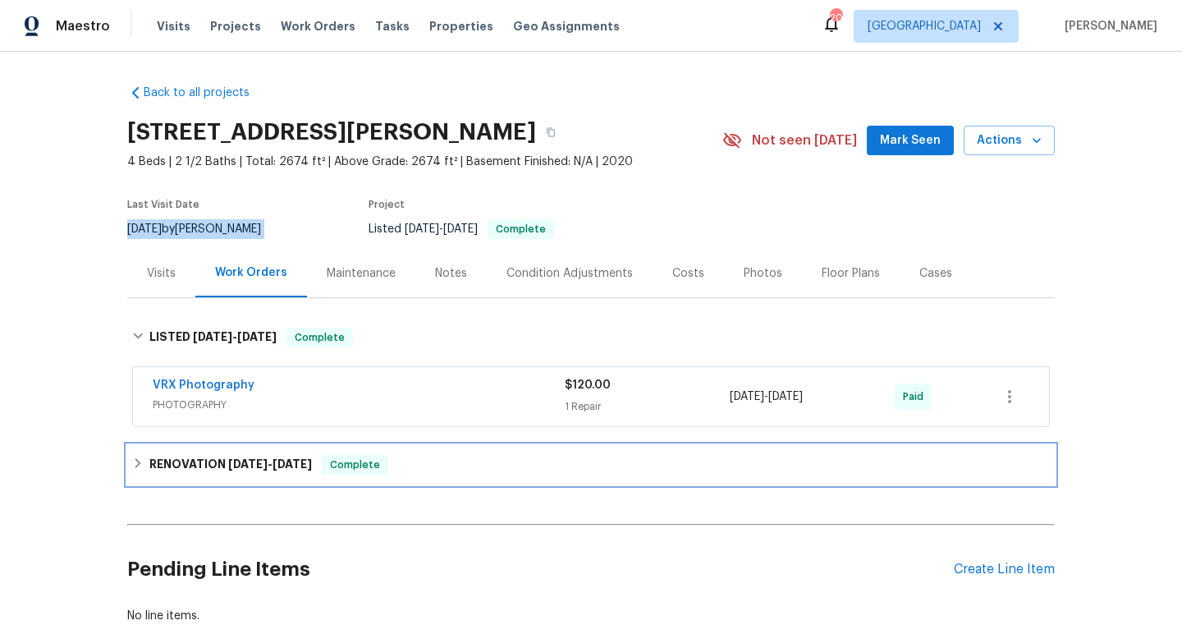
click at [195, 467] on h6 "RENOVATION 3/11/25 - 3/18/25" at bounding box center [230, 465] width 163 height 20
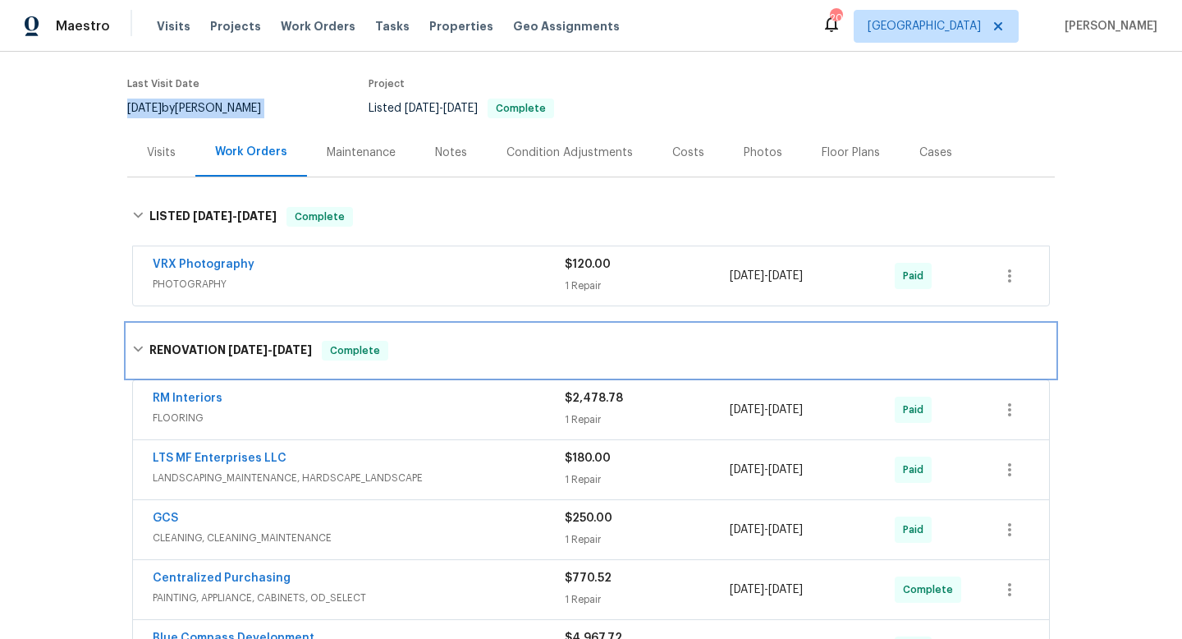
scroll to position [128, 0]
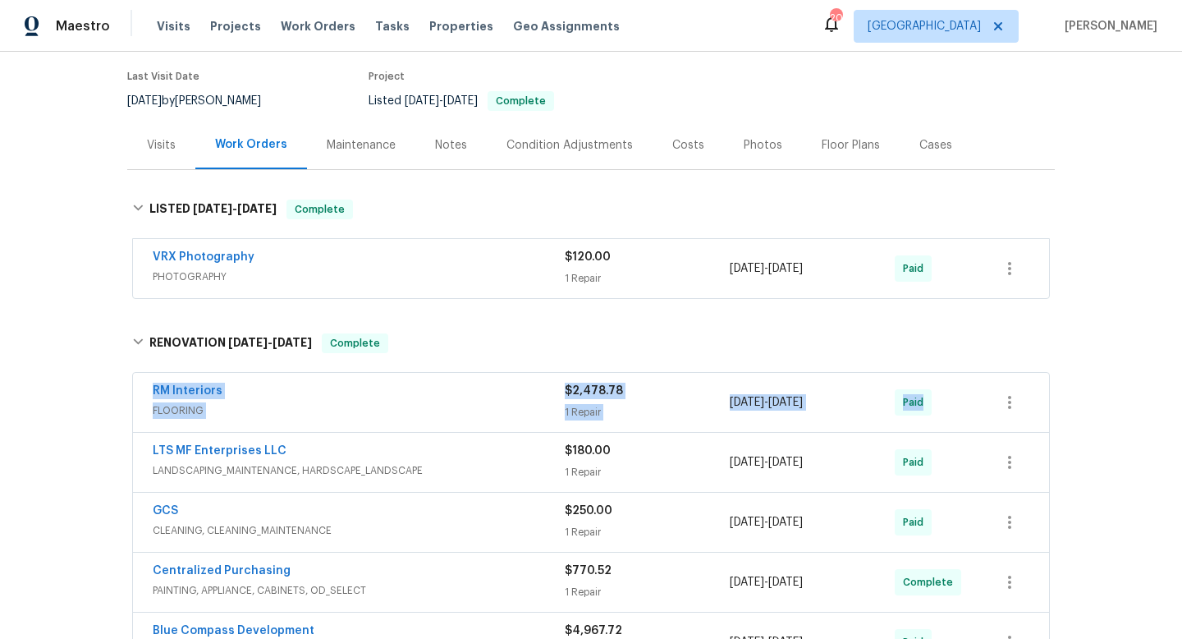
drag, startPoint x: 128, startPoint y: 389, endPoint x: 1099, endPoint y: 406, distance: 971.5
click at [1099, 406] on div "Back to all projects 1405 Pleasant Knoll Trl, Aubrey, TX 76227 4 Beds | 2 1/2 B…" at bounding box center [591, 345] width 1182 height 587
copy div "RM Interiors FLOORING $2,478.78 1 Repair 3/11/2025 - 3/17/2025 Paid"
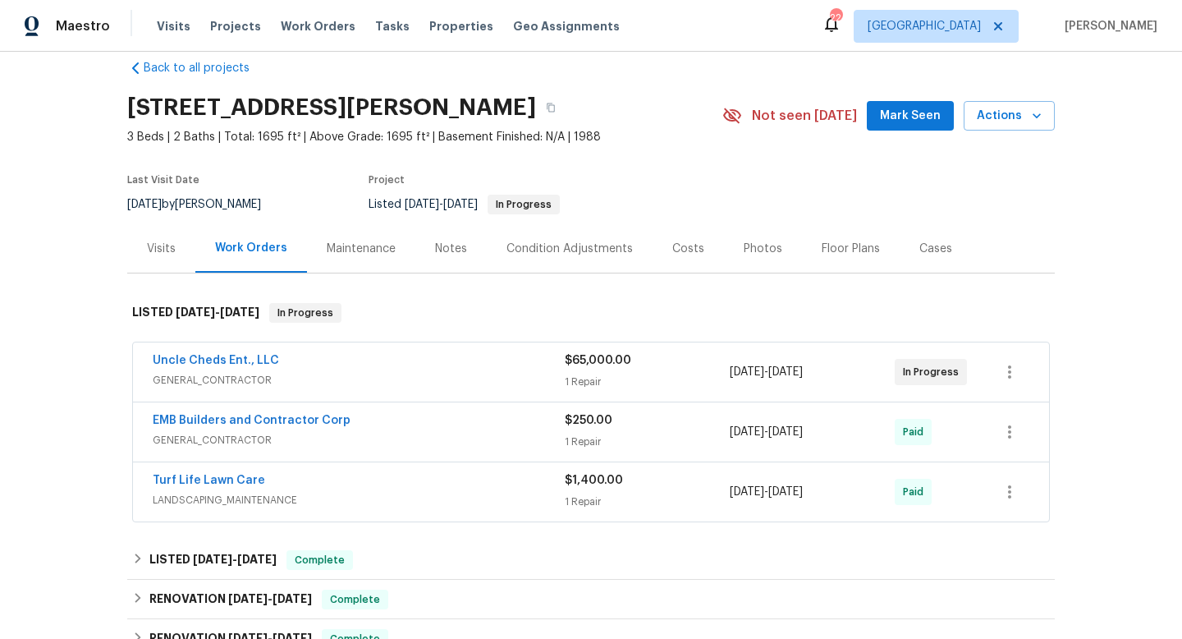
scroll to position [29, 0]
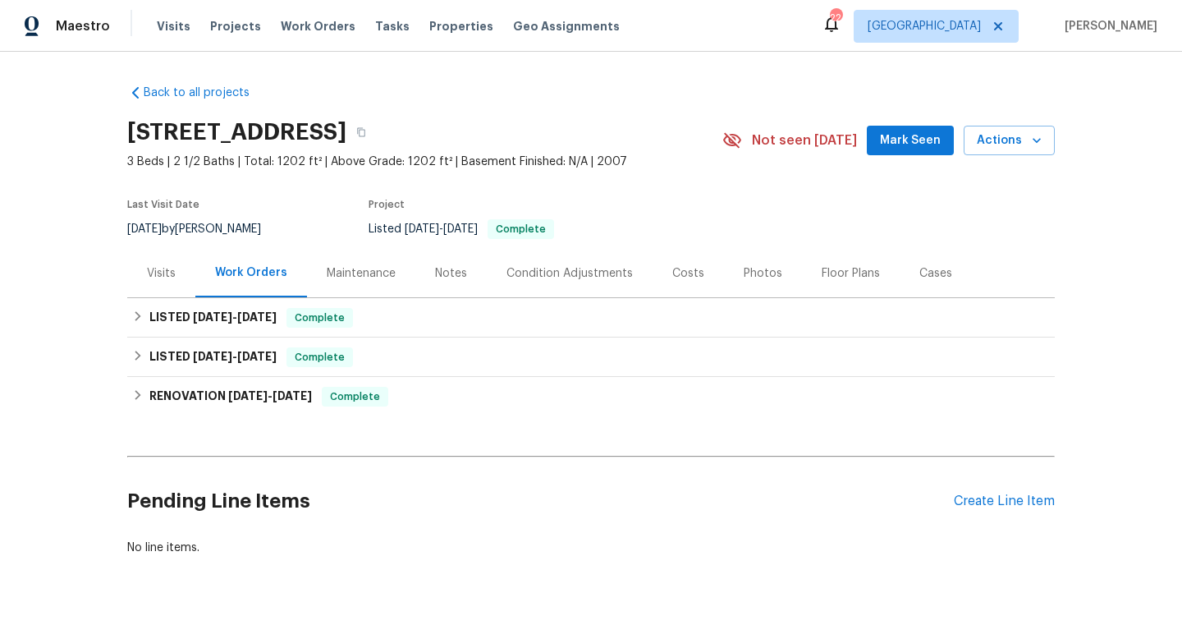
click at [237, 222] on div "[DATE] by [PERSON_NAME]" at bounding box center [204, 229] width 154 height 20
copy div "[DATE] by [PERSON_NAME]"
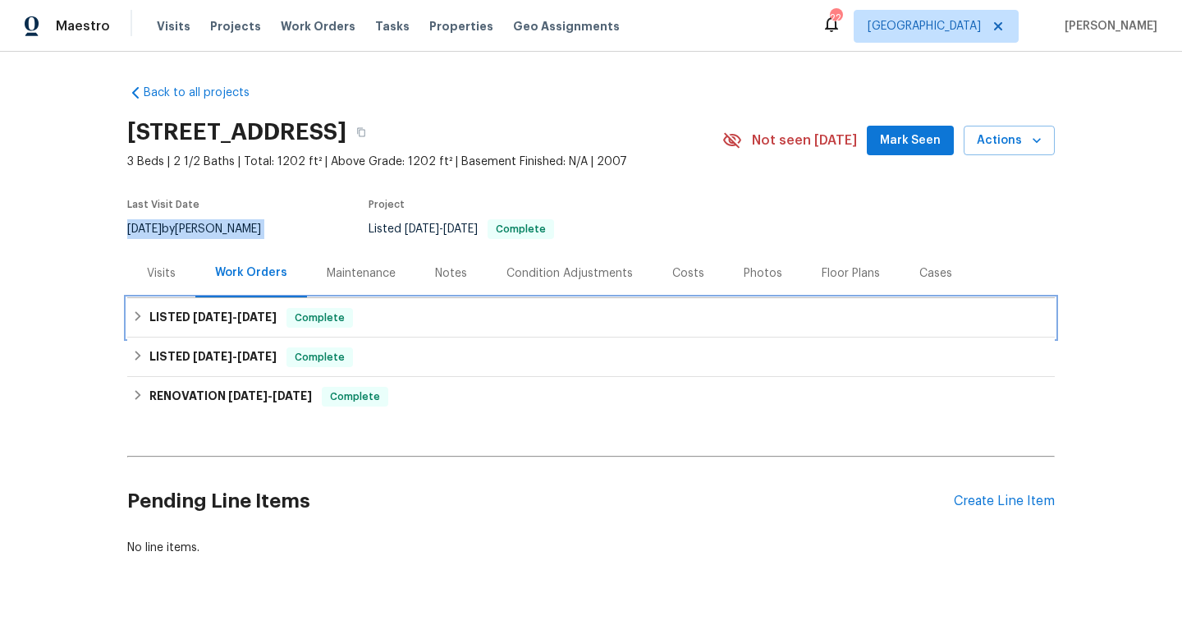
click at [212, 315] on span "[DATE]" at bounding box center [212, 316] width 39 height 11
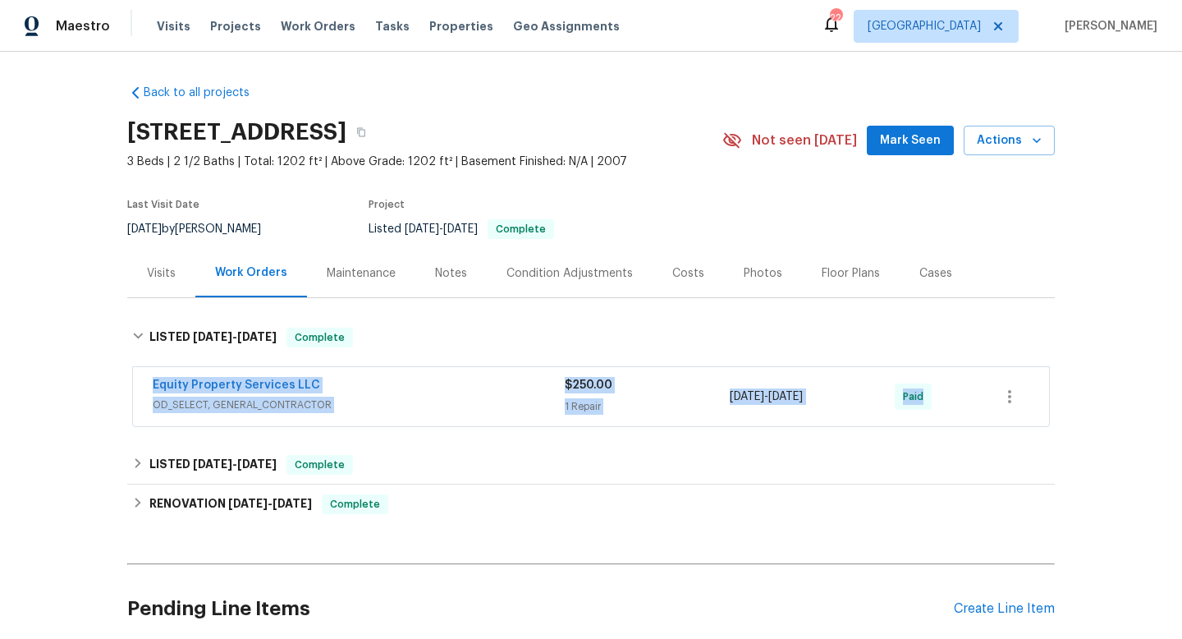
drag, startPoint x: 142, startPoint y: 384, endPoint x: 1008, endPoint y: 400, distance: 866.4
click at [1008, 400] on div "Equity Property Services LLC OD_SELECT, GENERAL_CONTRACTOR $250.00 1 Repair [DA…" at bounding box center [591, 396] width 916 height 59
copy div "Equity Property Services LLC OD_SELECT, GENERAL_CONTRACTOR $250.00 1 Repair [DA…"
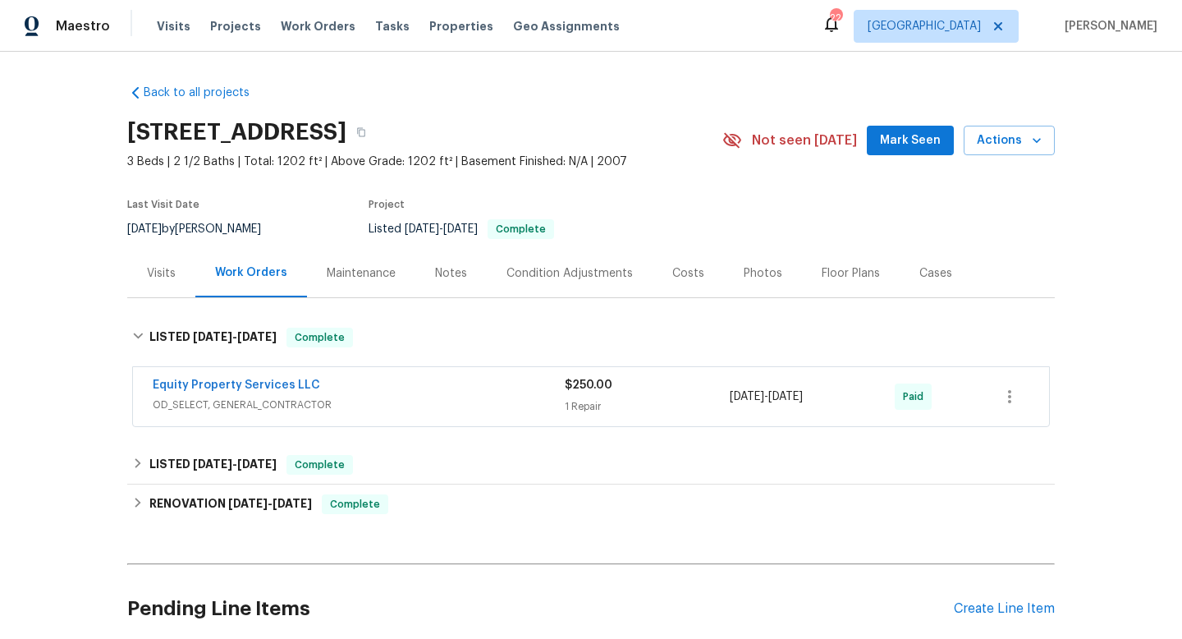
click at [397, 400] on span "OD_SELECT, GENERAL_CONTRACTOR" at bounding box center [359, 405] width 412 height 16
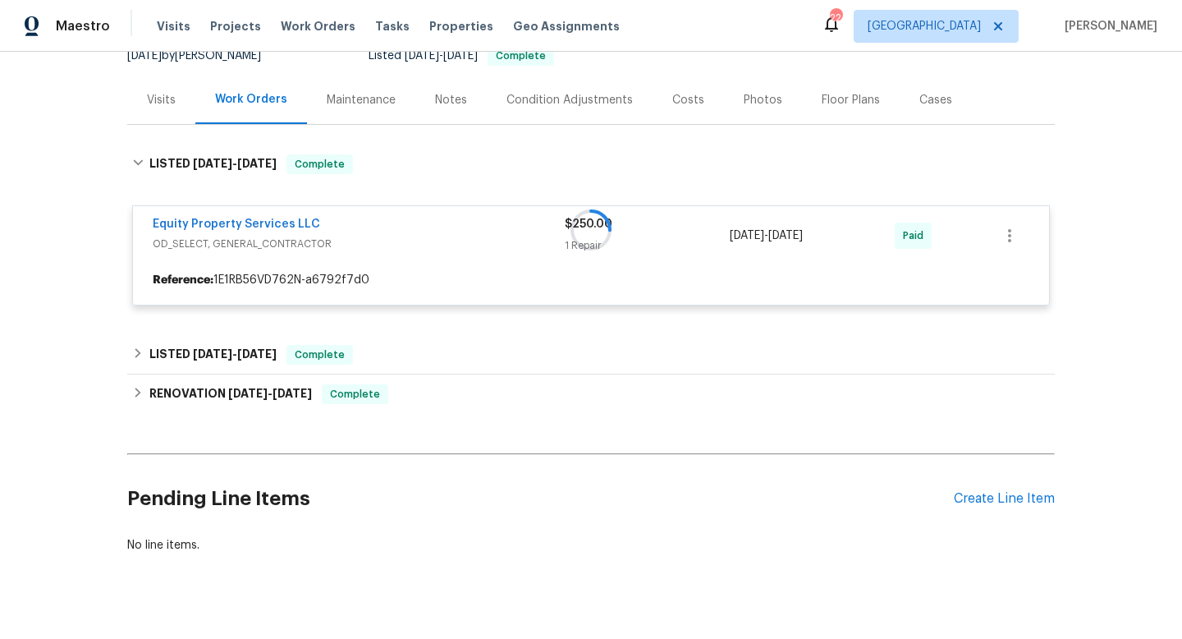
scroll to position [200, 0]
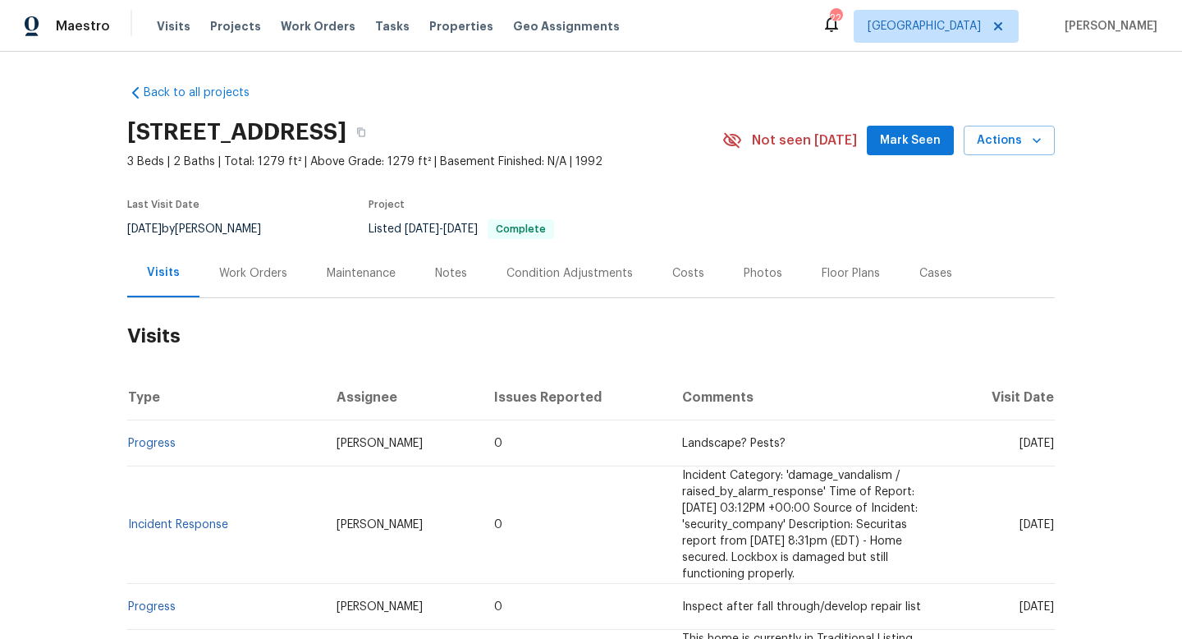
click at [250, 273] on div "Work Orders" at bounding box center [253, 273] width 68 height 16
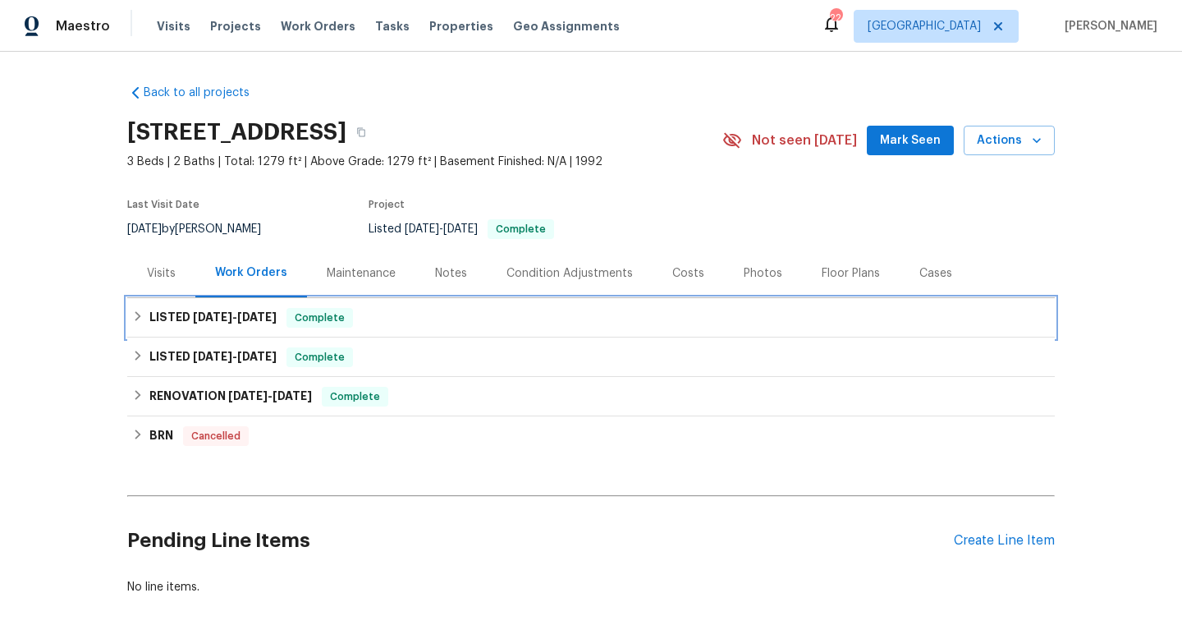
click at [250, 316] on span "[DATE]" at bounding box center [256, 316] width 39 height 11
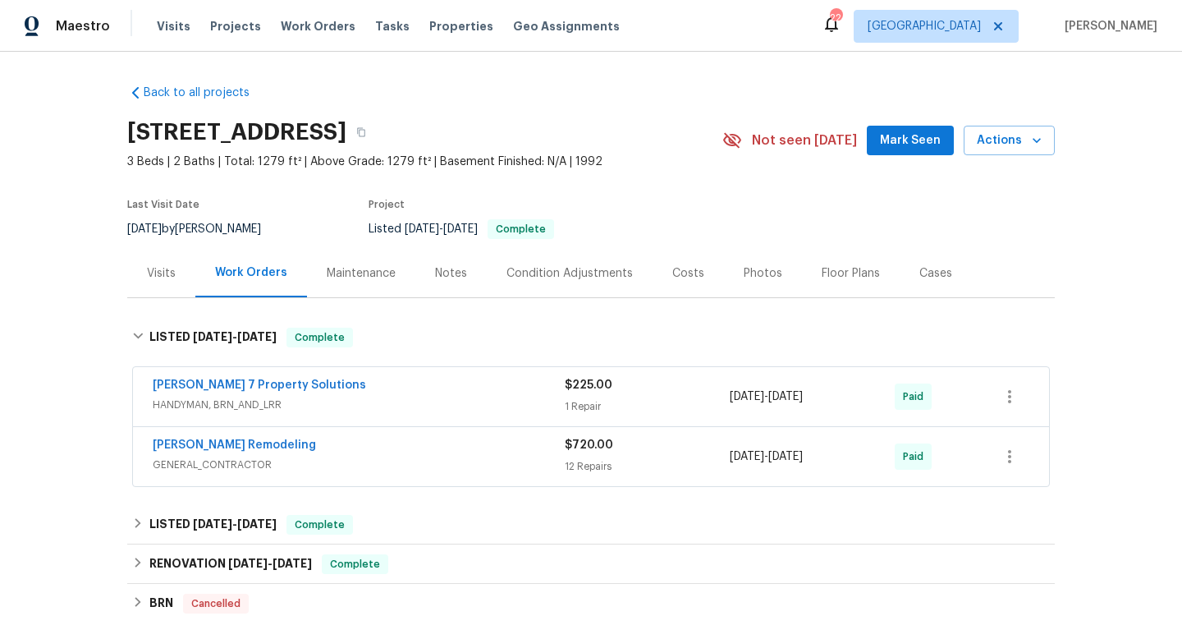
click at [383, 399] on span "HANDYMAN, BRN_AND_LRR" at bounding box center [359, 405] width 412 height 16
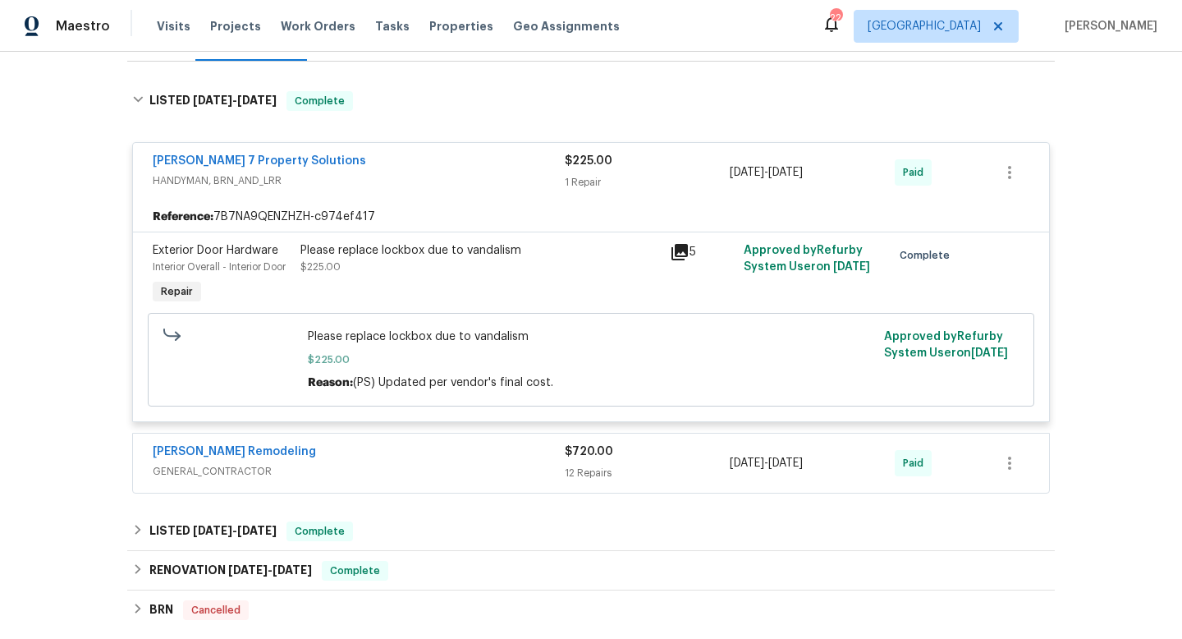
scroll to position [235, 0]
click at [452, 174] on span "HANDYMAN, BRN_AND_LRR" at bounding box center [359, 182] width 412 height 16
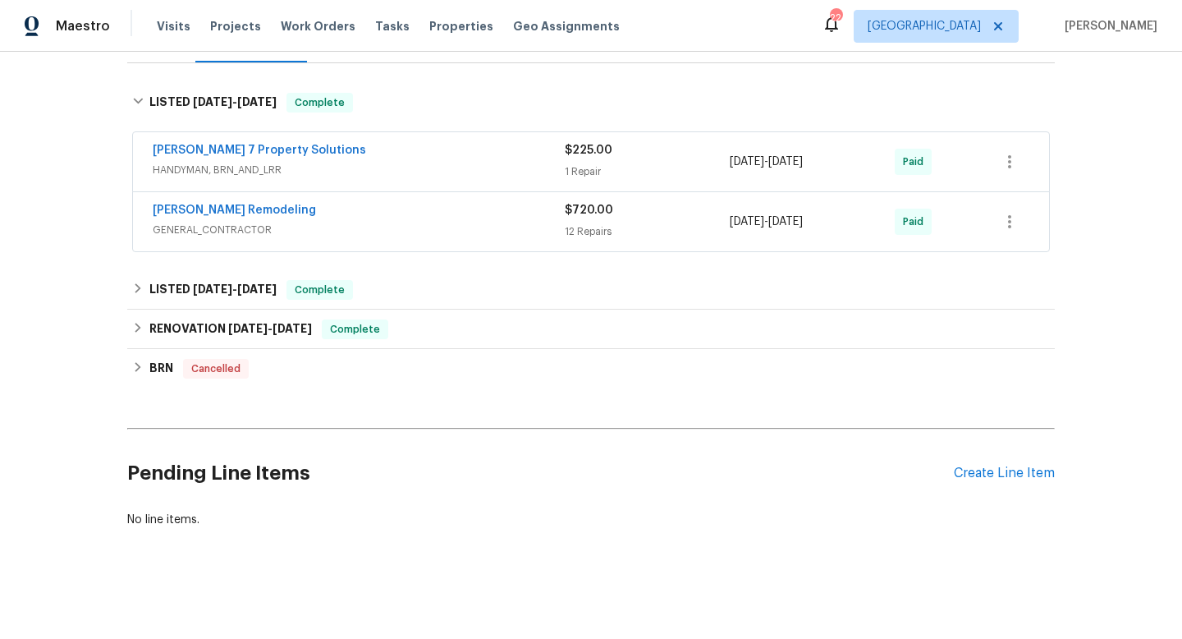
click at [425, 219] on div "[PERSON_NAME] Remodeling" at bounding box center [359, 212] width 412 height 20
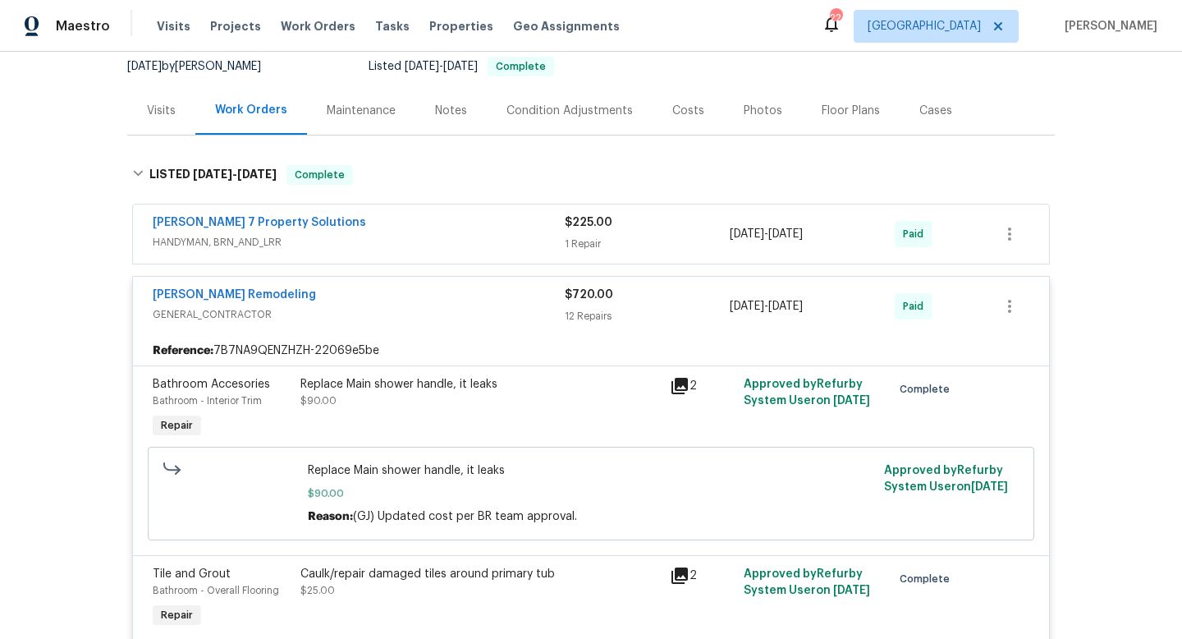
scroll to position [161, 0]
click at [185, 246] on span "HANDYMAN, BRN_AND_LRR" at bounding box center [359, 244] width 412 height 16
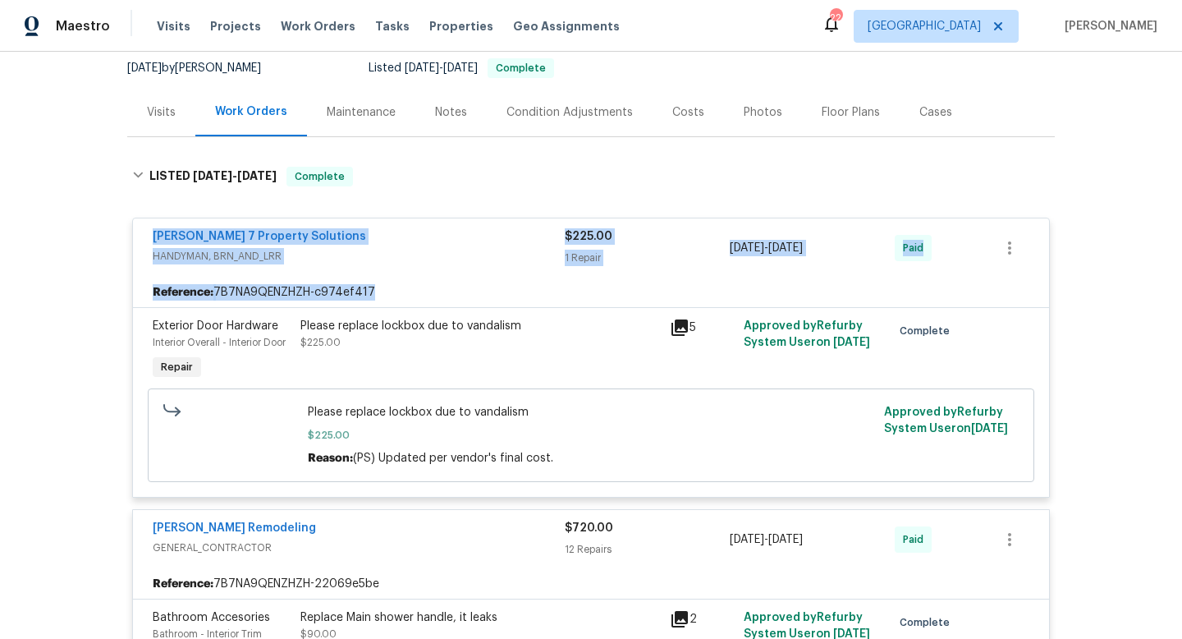
drag, startPoint x: 140, startPoint y: 231, endPoint x: 1024, endPoint y: 293, distance: 885.7
click at [1032, 296] on div "[PERSON_NAME] 7 Property Solutions HANDYMAN, BRN_AND_LRR $225.00 1 Repair [DATE…" at bounding box center [591, 358] width 918 height 280
copy div "[PERSON_NAME] 7 Property Solutions HANDYMAN, BRN_AND_LRR $225.00 1 Repair [DATE…"
click at [116, 280] on div "Back to all projects [STREET_ADDRESS] 3 Beds | 2 Baths | Total: 1279 ft² | Abov…" at bounding box center [591, 345] width 1182 height 587
drag, startPoint x: 140, startPoint y: 232, endPoint x: 928, endPoint y: 263, distance: 788.9
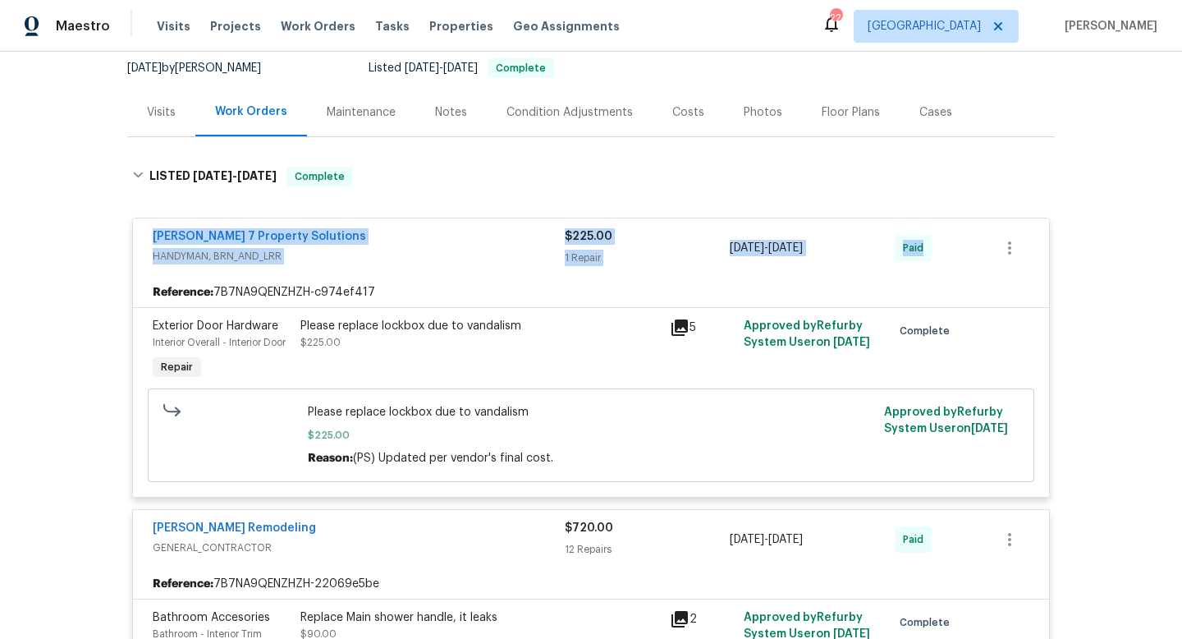
click at [928, 263] on div "[PERSON_NAME] 7 Property Solutions HANDYMAN, BRN_AND_LRR $225.00 1 Repair [DATE…" at bounding box center [591, 247] width 916 height 59
copy div "[PERSON_NAME] 7 Property Solutions HANDYMAN, BRN_AND_LRR $225.00 1 Repair [DATE…"
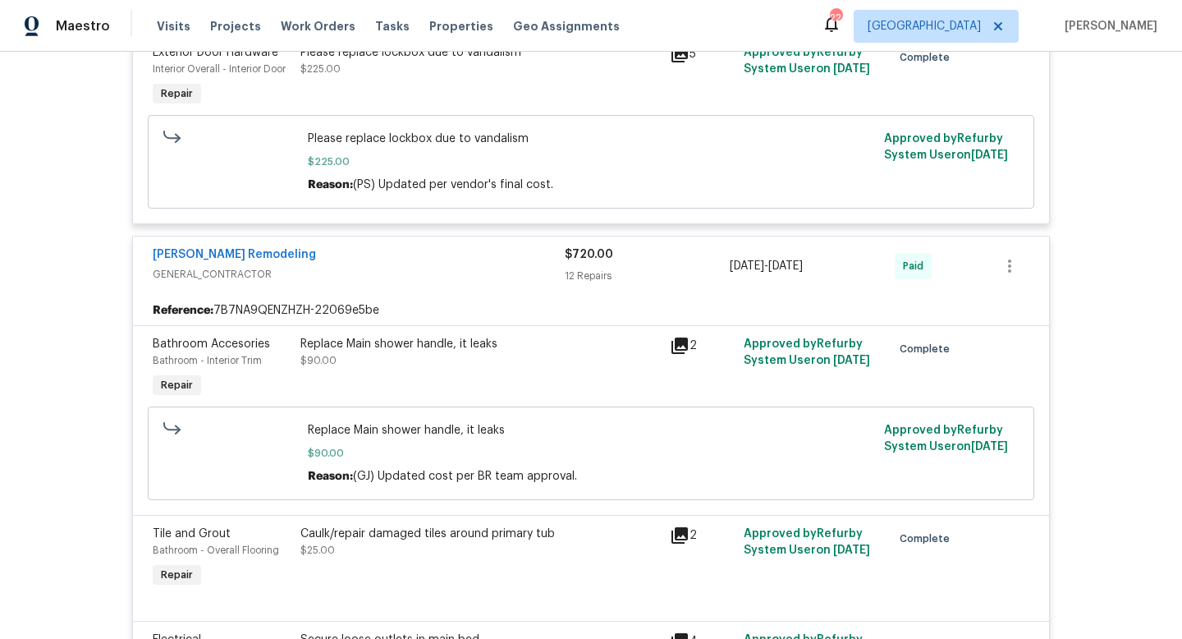
scroll to position [439, 0]
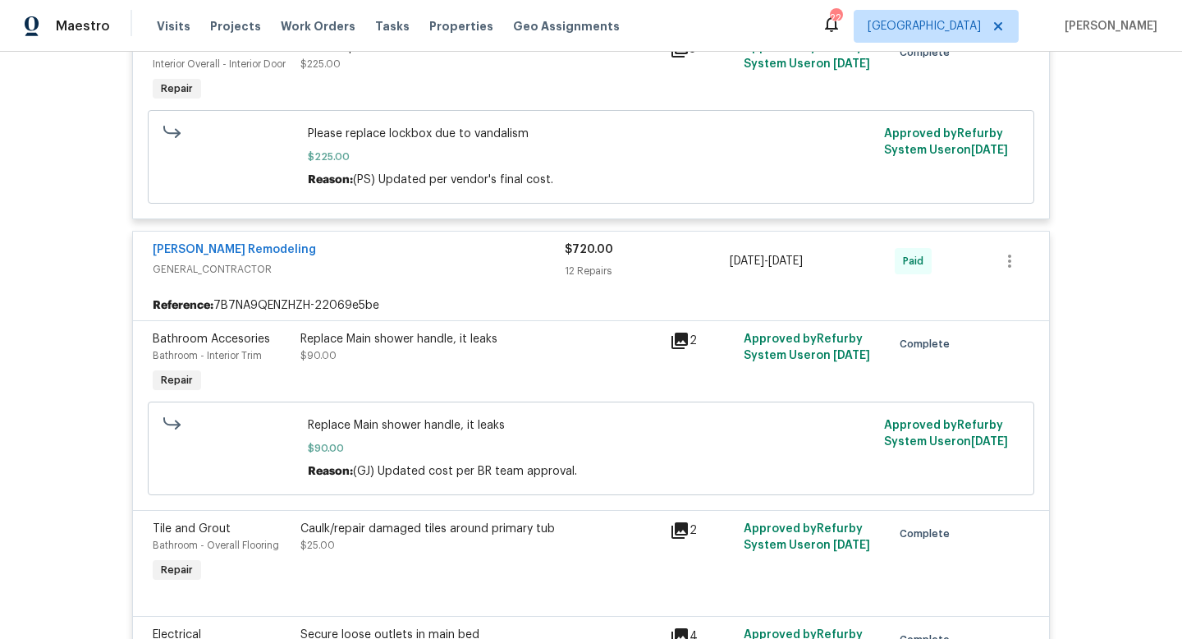
drag, startPoint x: 128, startPoint y: 241, endPoint x: 292, endPoint y: 241, distance: 164.2
drag, startPoint x: 143, startPoint y: 249, endPoint x: 260, endPoint y: 249, distance: 117.4
click at [260, 249] on div "[PERSON_NAME] Remodeling GENERAL_CONTRACTOR $720.00 12 Repairs [DATE] - [DATE] …" at bounding box center [591, 261] width 916 height 59
copy link "[PERSON_NAME] Remodeling"
